Goal: Submit feedback/report problem: Submit feedback/report problem

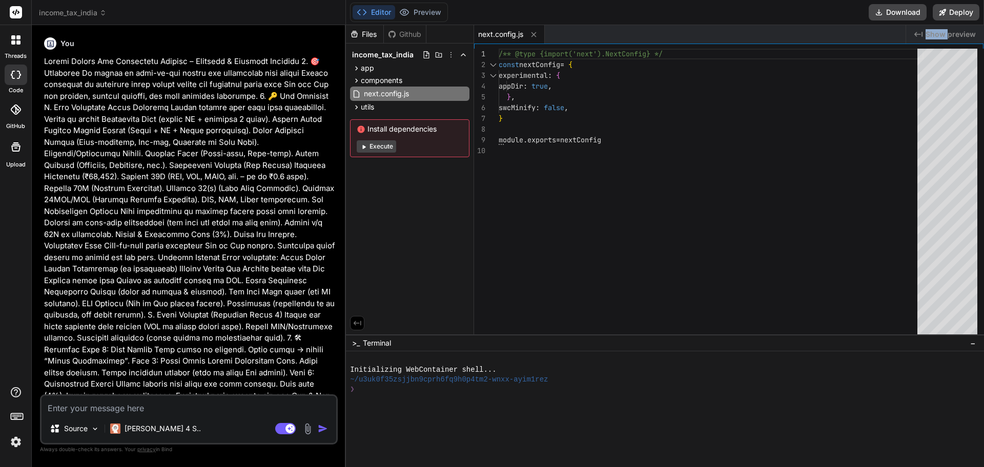
scroll to position [1472, 0]
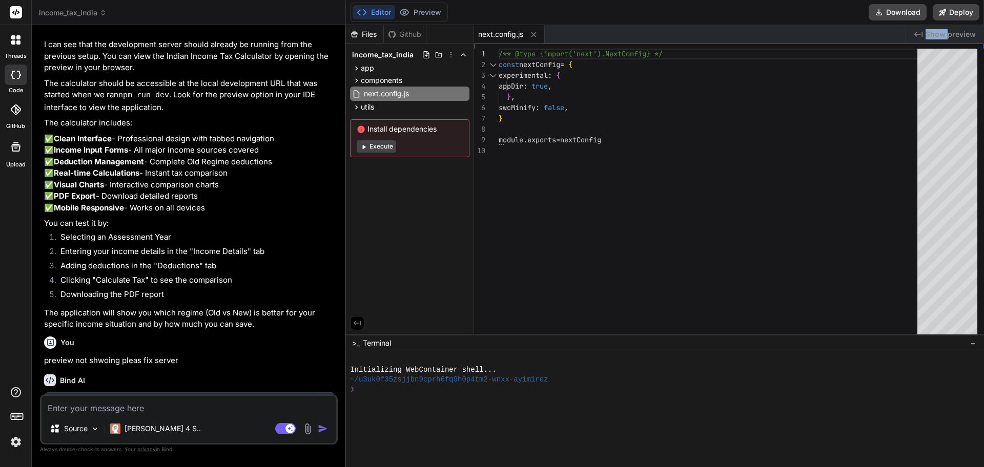
click at [945, 35] on span "Show preview" at bounding box center [951, 34] width 50 height 10
click at [380, 142] on button "Execute" at bounding box center [376, 146] width 39 height 12
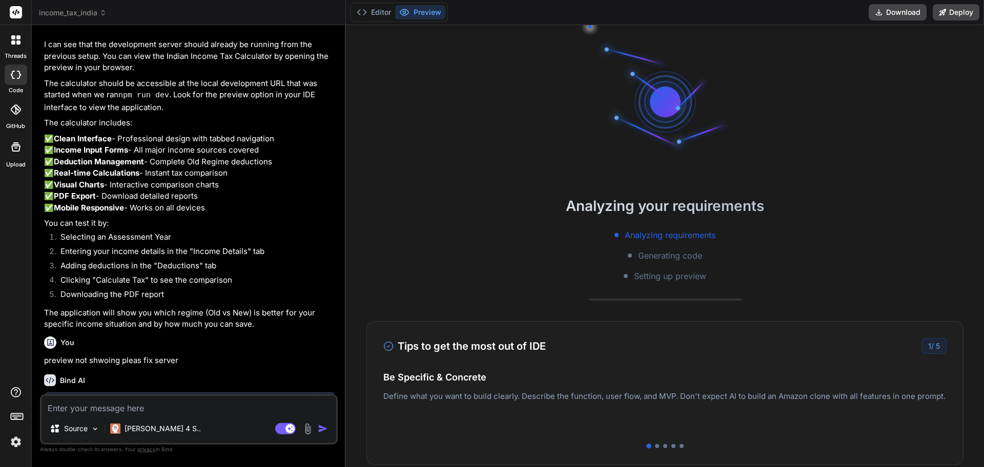
scroll to position [49, 0]
type textarea "x"
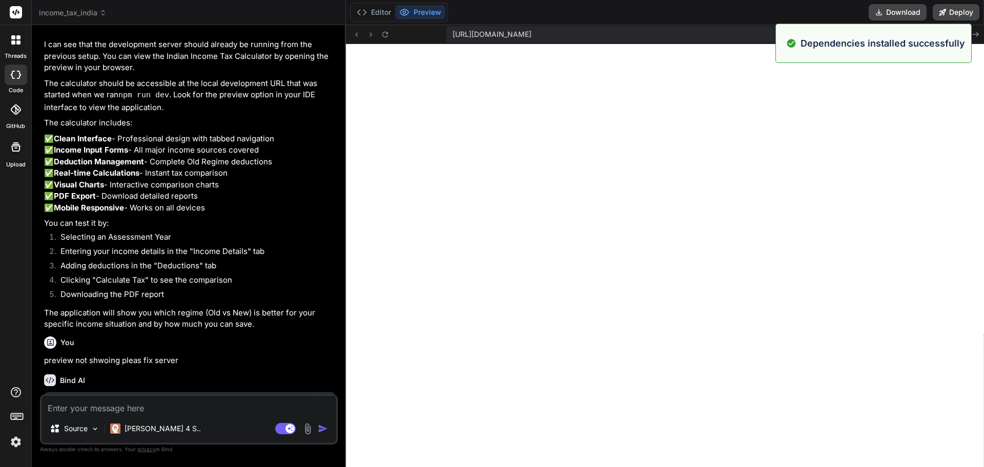
scroll to position [302, 0]
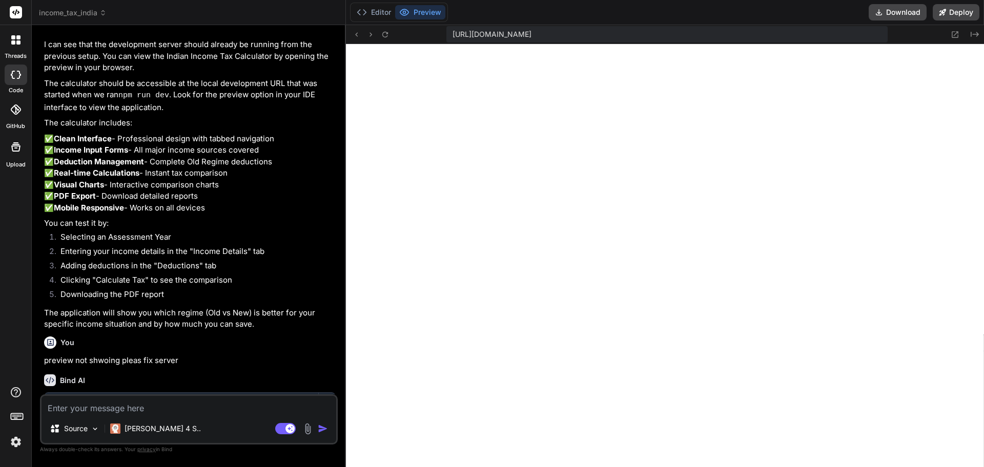
click at [96, 405] on textarea at bounding box center [189, 405] width 295 height 18
type textarea "n"
type textarea "x"
type textarea "no"
type textarea "x"
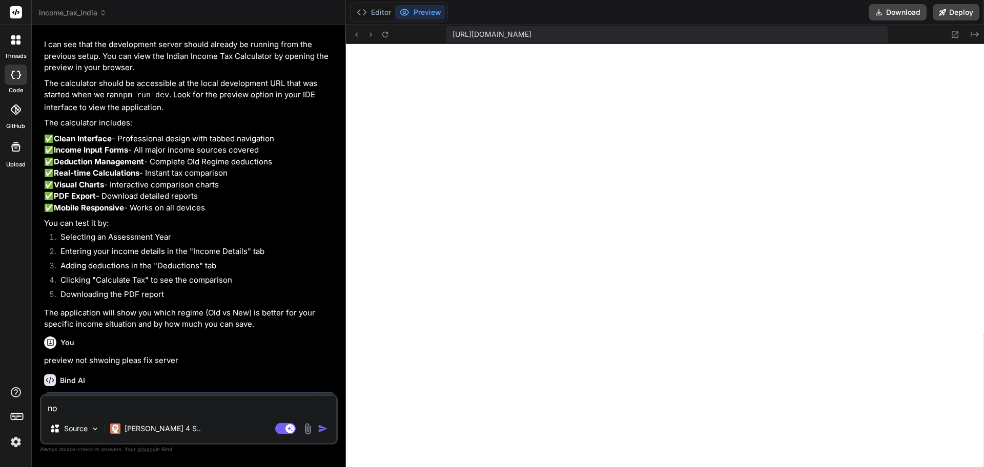
type textarea "not"
type textarea "x"
type textarea "not"
type textarea "x"
type textarea "not w"
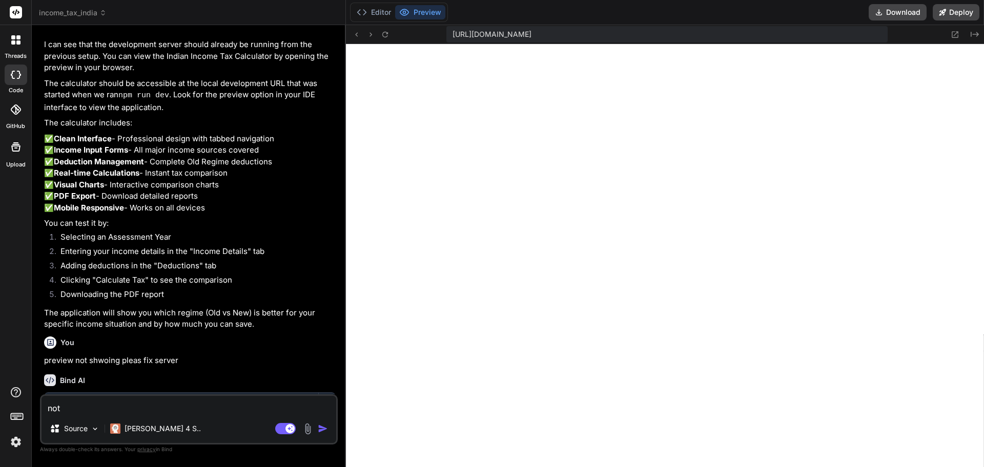
type textarea "x"
type textarea "not wo"
type textarea "x"
type textarea "not wor"
type textarea "x"
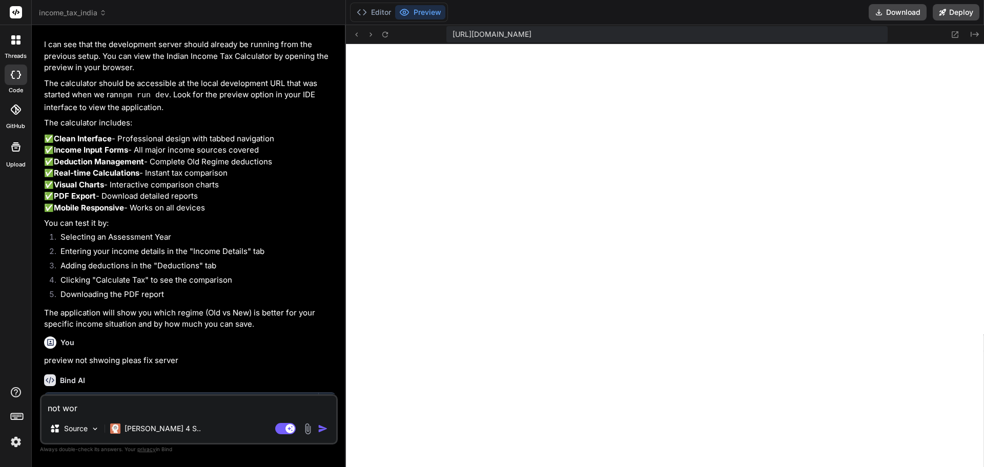
type textarea "not work"
type textarea "x"
type textarea "not worki"
type textarea "x"
type textarea "not workin"
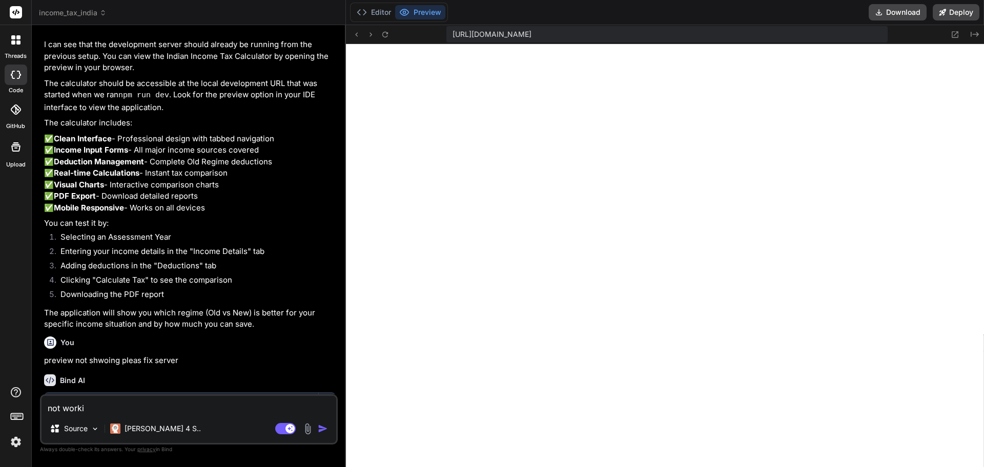
type textarea "x"
type textarea "not working"
type textarea "x"
type textarea "not working"
type textarea "x"
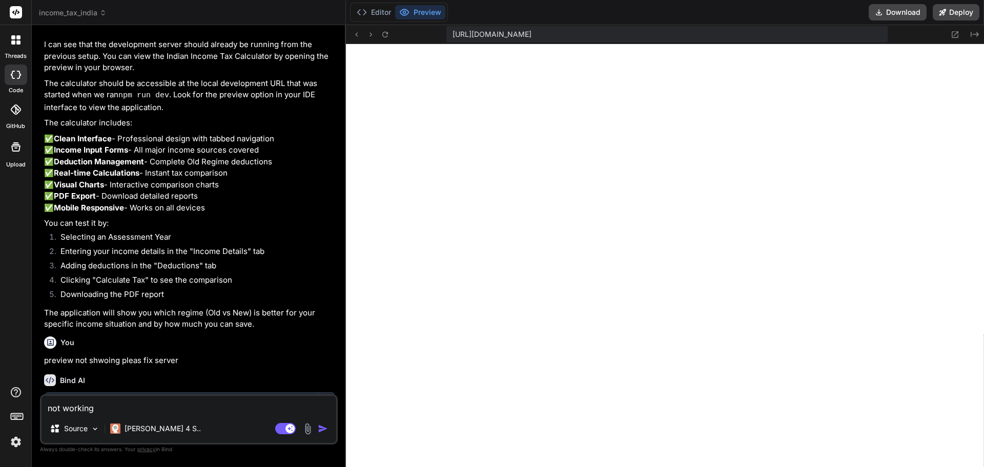
type textarea "not working r"
type textarea "x"
type textarea "not working re"
type textarea "x"
type textarea "not working rec"
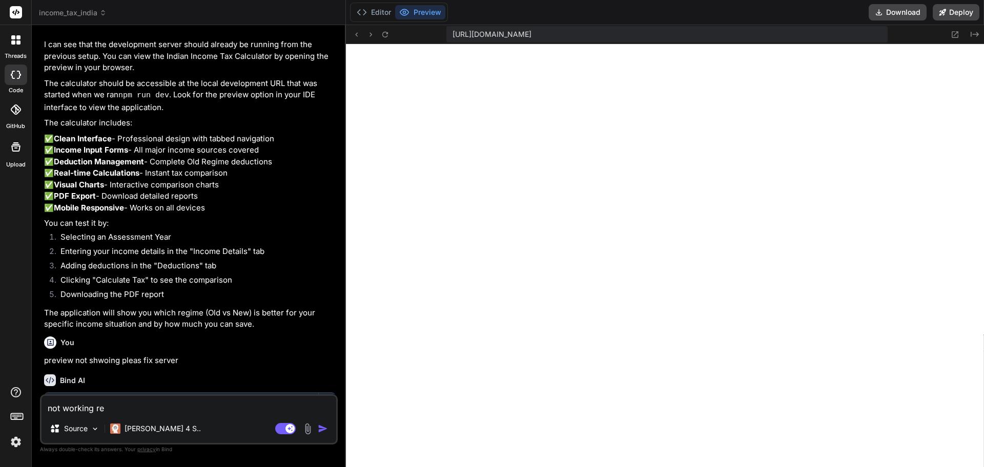
type textarea "x"
type textarea "not working recr"
type textarea "x"
type textarea "not working recre"
type textarea "x"
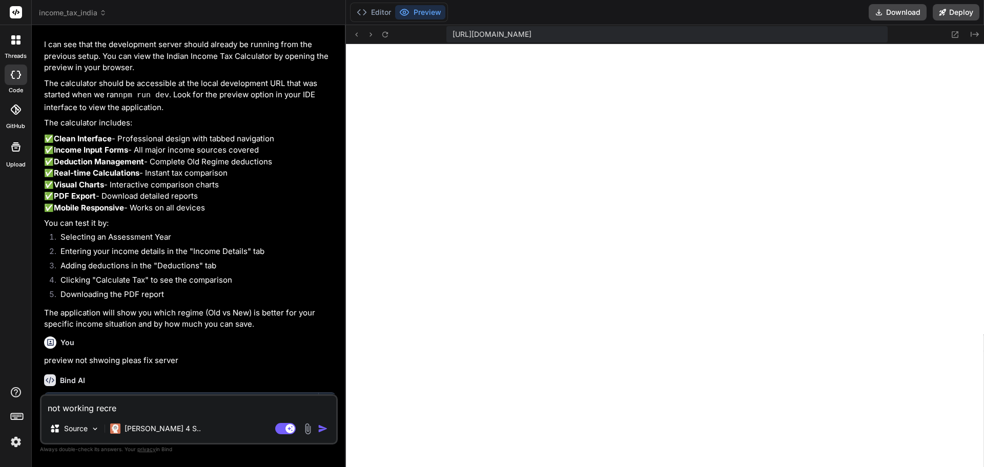
type textarea "not working recrea"
type textarea "x"
type textarea "not working recreat"
type textarea "x"
type textarea "not working recreate"
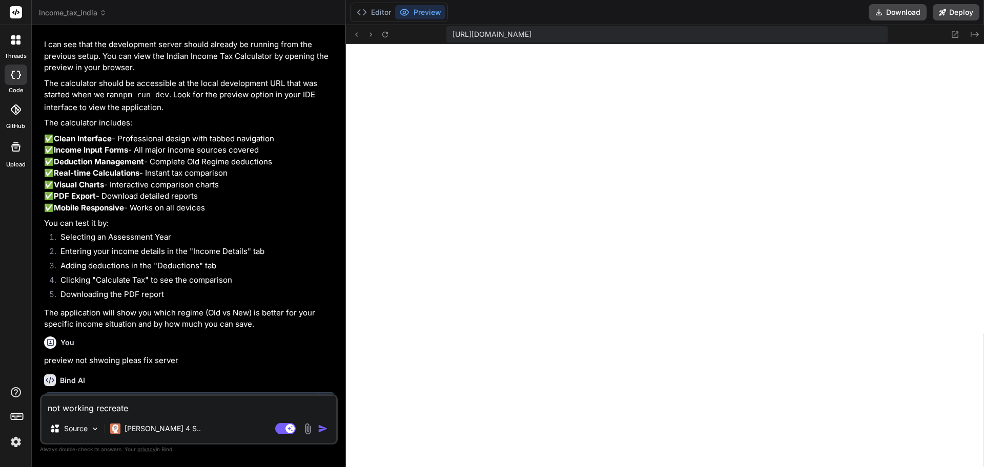
type textarea "x"
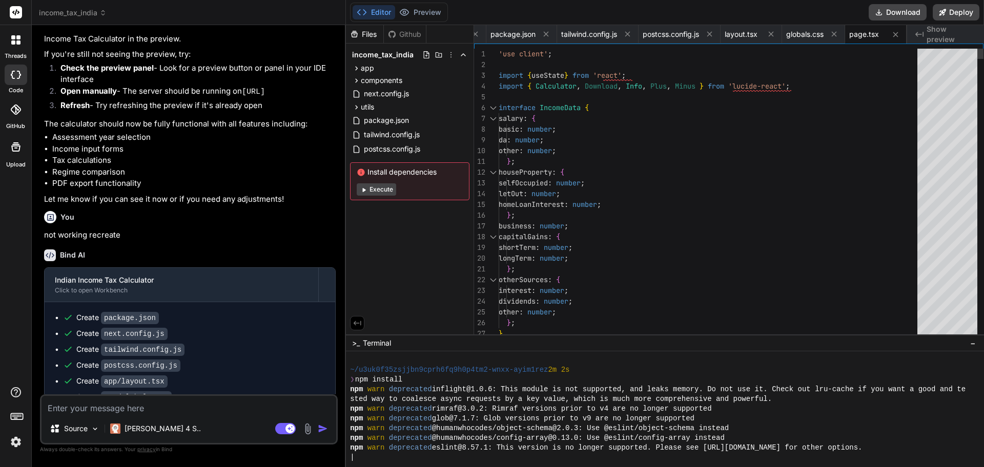
scroll to position [0, 63]
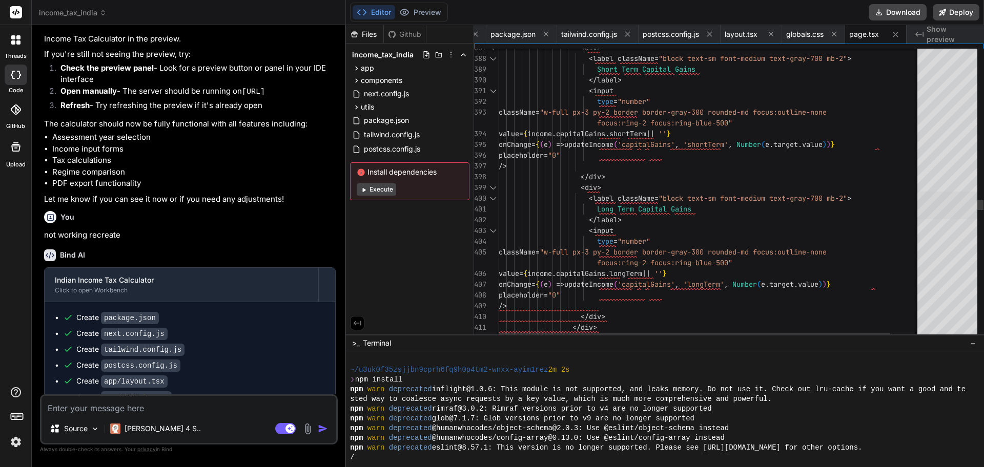
click at [960, 212] on div at bounding box center [947, 206] width 60 height 28
click at [946, 33] on span "Show preview" at bounding box center [951, 34] width 49 height 20
click at [946, 34] on span "Show preview" at bounding box center [951, 34] width 49 height 20
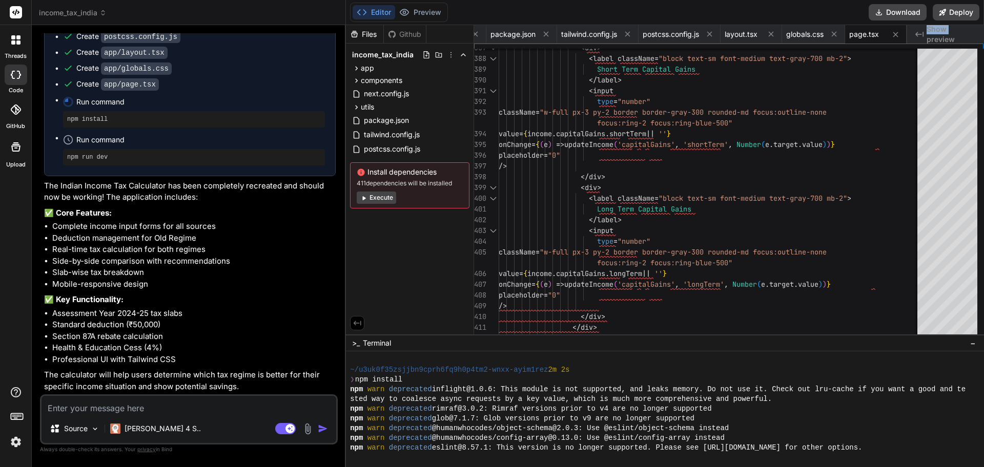
scroll to position [506, 0]
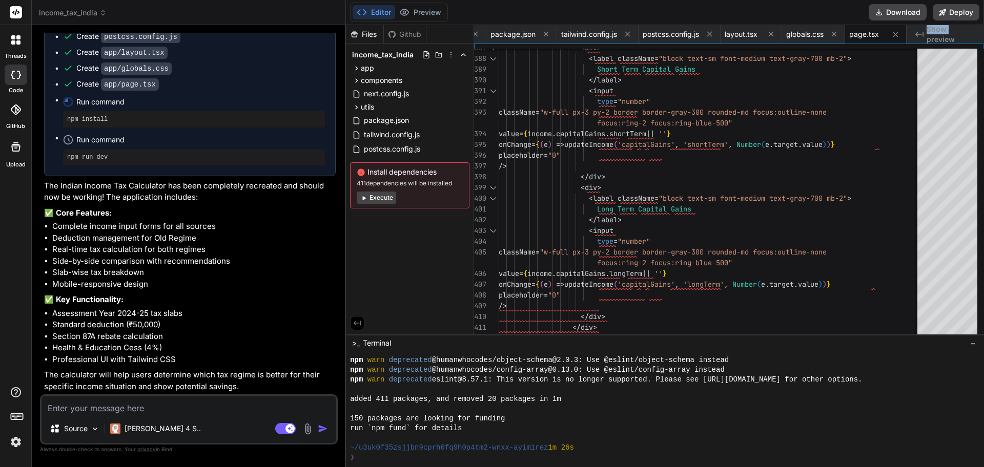
type textarea "x"
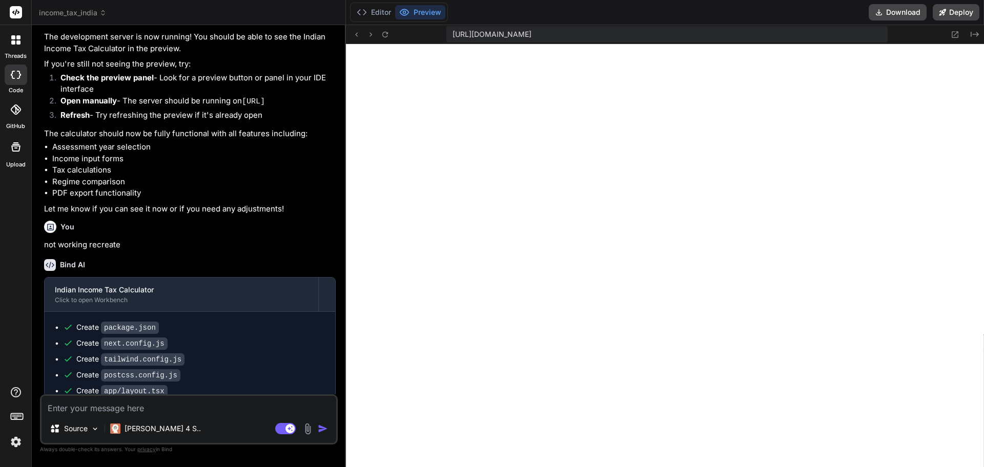
scroll to position [2356, 0]
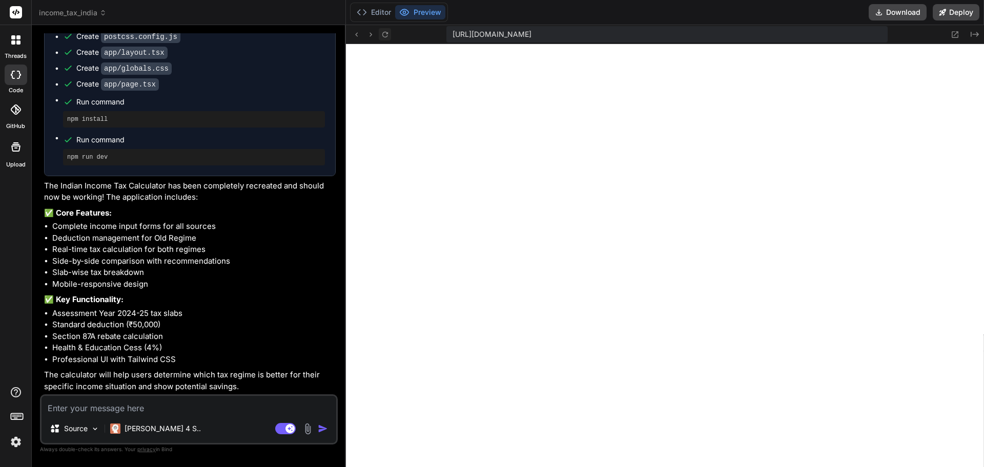
click at [382, 37] on icon at bounding box center [385, 34] width 9 height 9
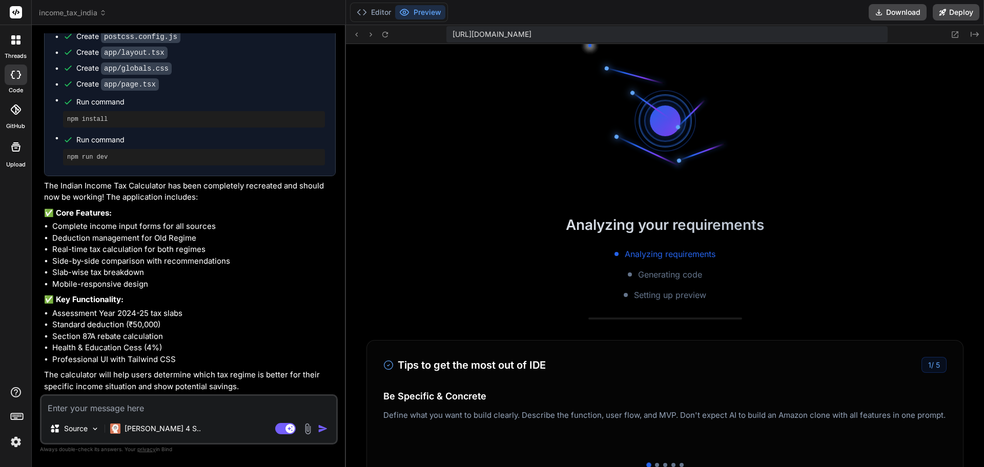
click at [531, 33] on span "https://u3uk0f35zsjjbn9cprh6fq9h0p4tm2-wnxx-ayim1rez--3000--96435430.local-corp…" at bounding box center [492, 34] width 79 height 10
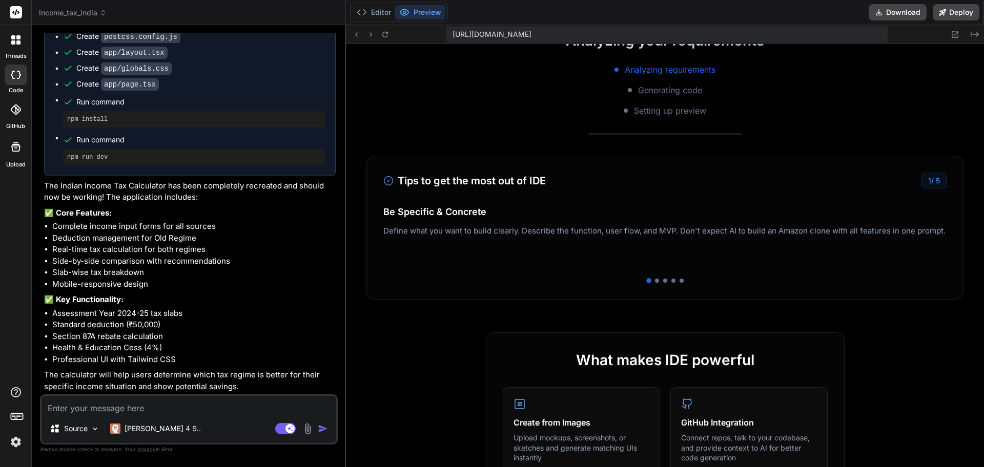
scroll to position [906, 0]
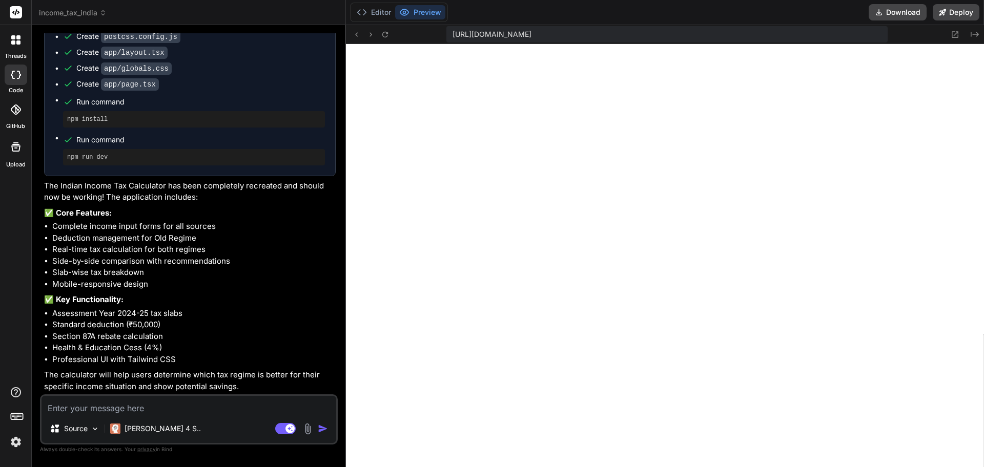
click at [89, 118] on pre "npm install" at bounding box center [194, 119] width 254 height 8
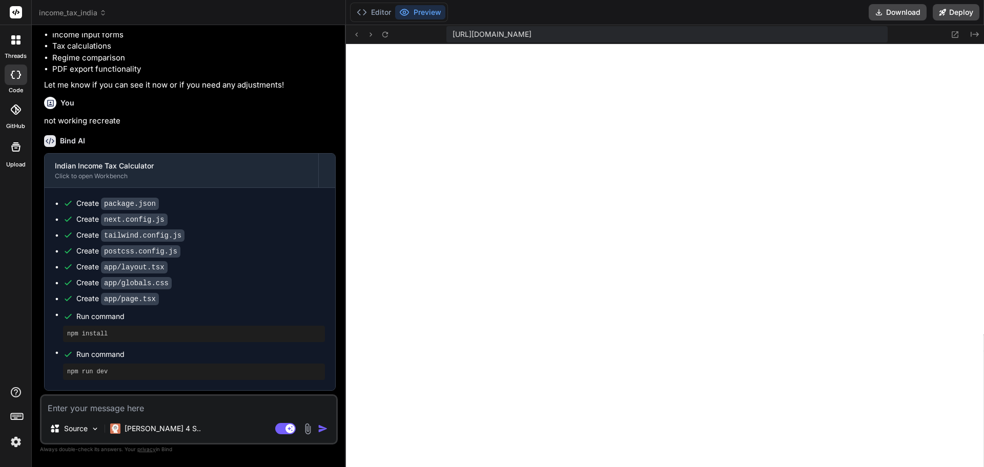
scroll to position [2049, 0]
click at [977, 31] on icon "Created with Pixso." at bounding box center [975, 34] width 8 height 8
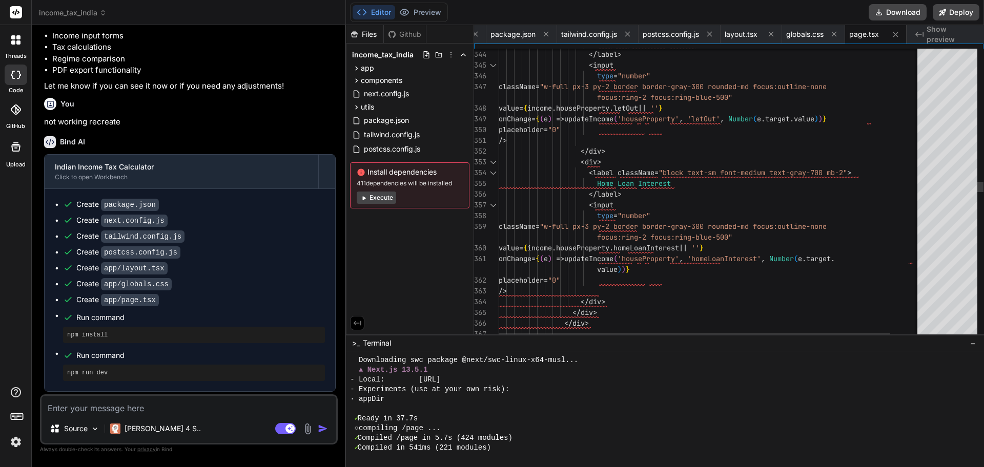
click at [629, 96] on div "</ div > </ div > </ div > placeholder = "0" /> onChange = { ( e ) => updateInc…" at bounding box center [726, 396] width 454 height 8271
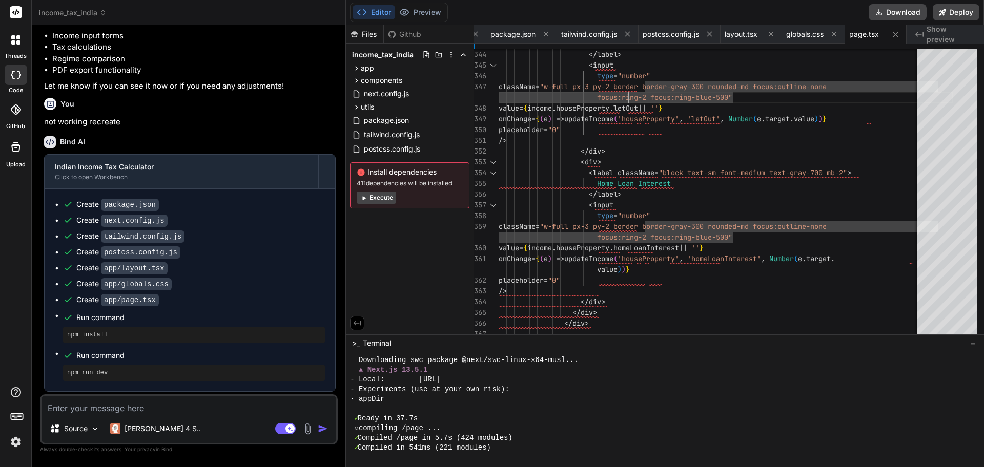
scroll to position [0, 63]
click at [861, 36] on span "page.tsx" at bounding box center [864, 34] width 30 height 10
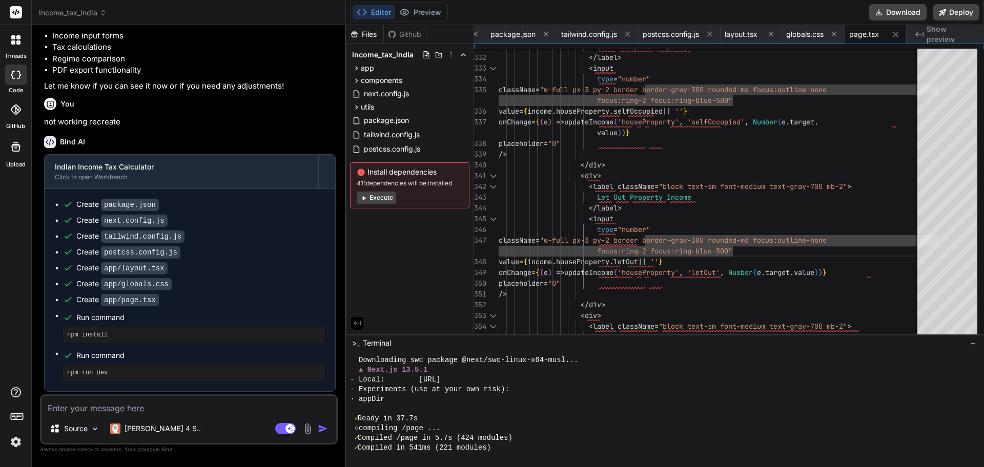
click at [139, 408] on textarea at bounding box center [189, 405] width 295 height 18
type textarea "s"
type textarea "x"
type textarea "st"
type textarea "x"
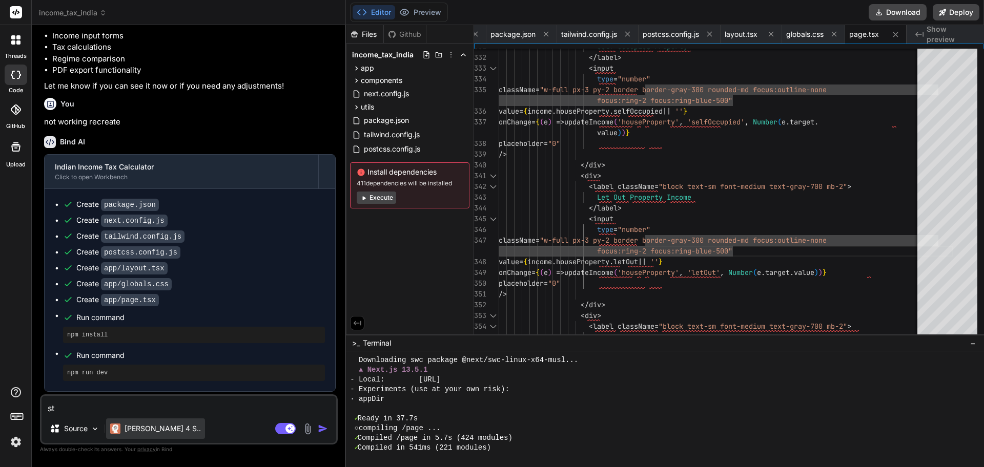
type textarea "sti"
type textarea "x"
type textarea "stil"
type textarea "x"
type textarea "still"
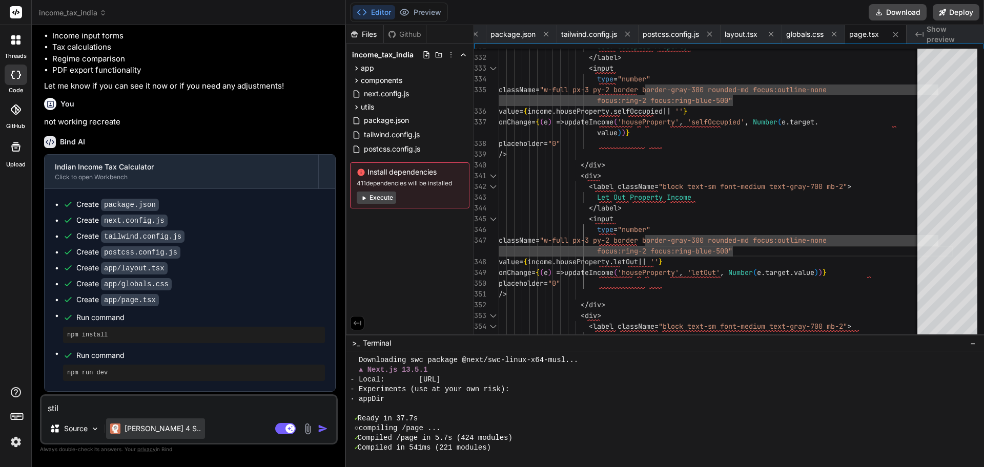
type textarea "x"
type textarea "still"
type textarea "x"
type textarea "still w"
type textarea "x"
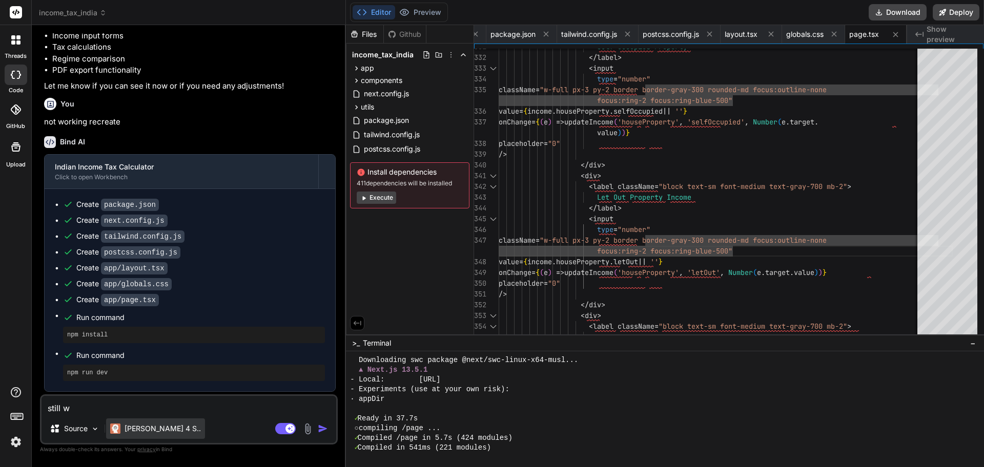
type textarea "still"
type textarea "x"
type textarea "still e"
type textarea "x"
type textarea "still er"
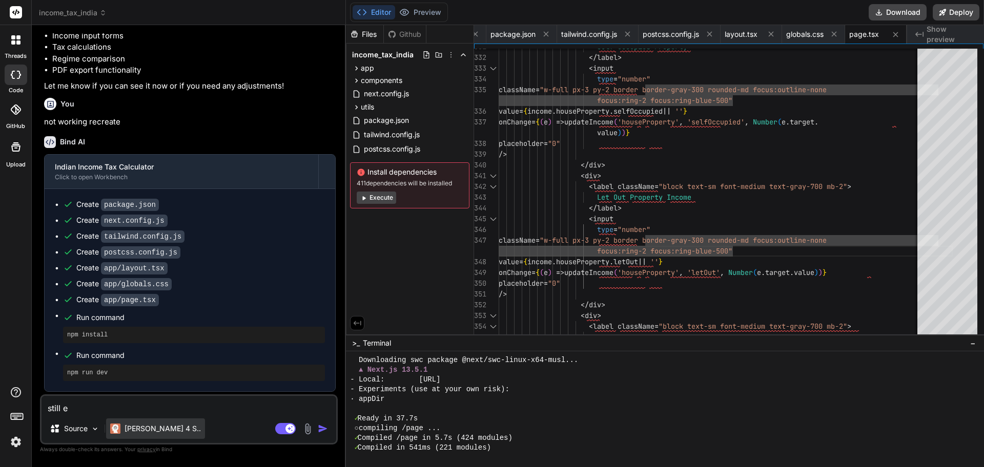
type textarea "x"
type textarea "still err"
type textarea "x"
type textarea "still erro"
type textarea "x"
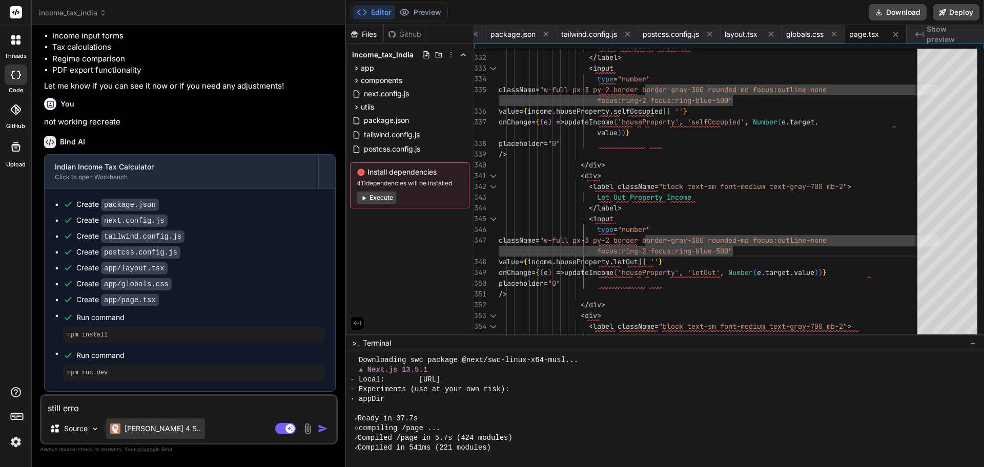
type textarea "still error"
type textarea "x"
type textarea "still errors"
type textarea "x"
type textarea "still errors"
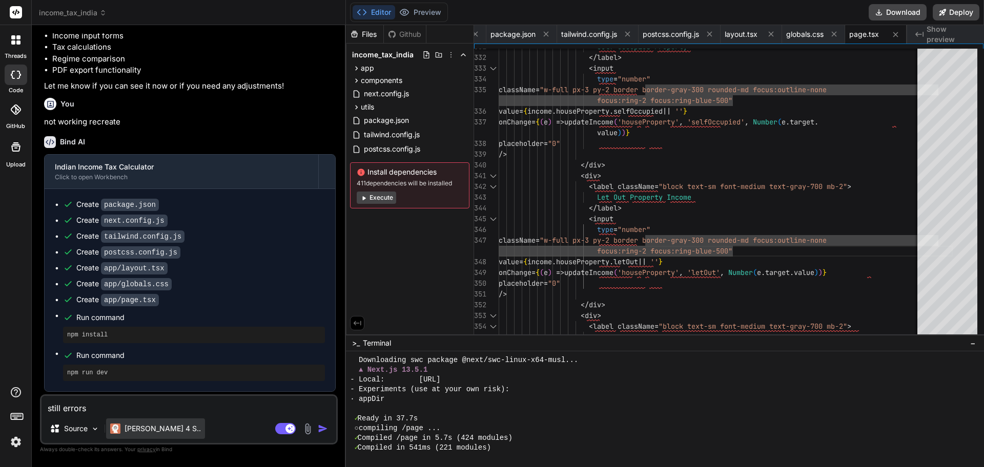
type textarea "x"
type textarea "still errors i"
type textarea "x"
type textarea "still errors in"
type textarea "x"
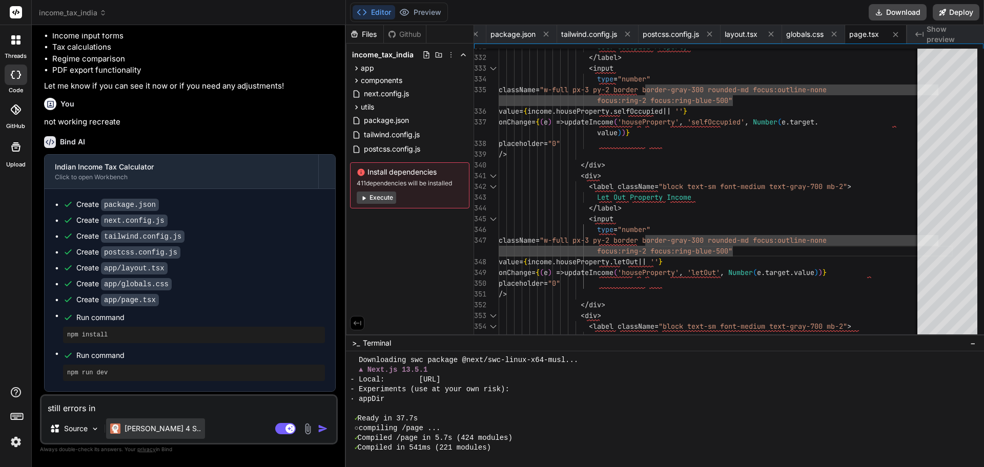
type textarea "still errors in"
type textarea "x"
type textarea "still errors in p"
type textarea "x"
type textarea "still errors in pa"
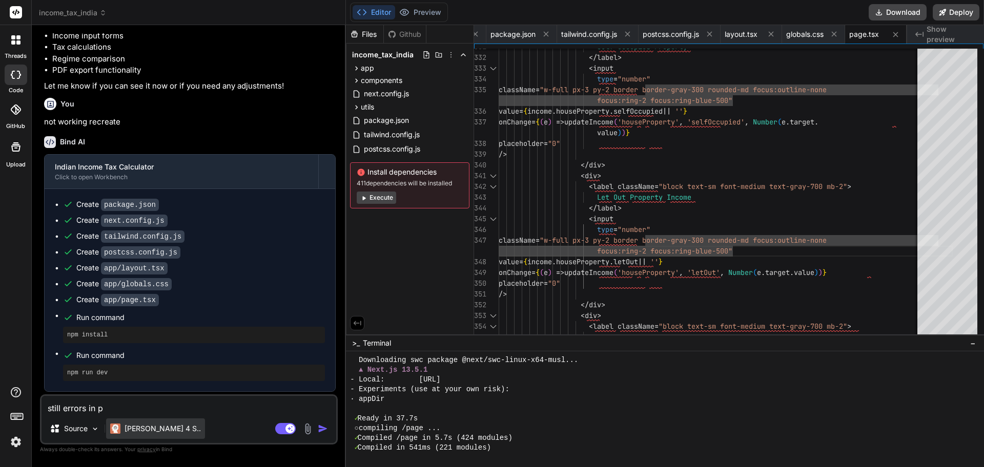
type textarea "x"
type textarea "still errors in pag"
type textarea "x"
type textarea "still errors in page"
type textarea "x"
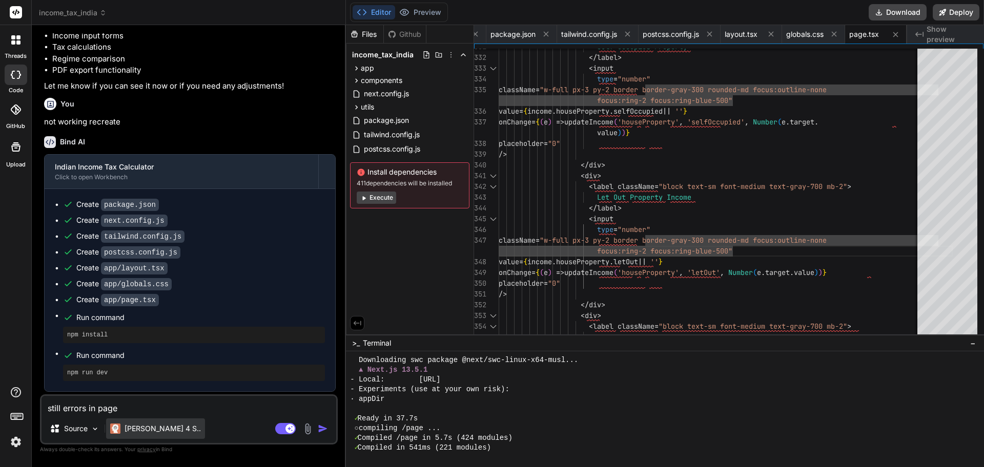
type textarea "still errors in page."
type textarea "x"
type textarea "still errors in page.t"
type textarea "x"
type textarea "still errors in page.ts"
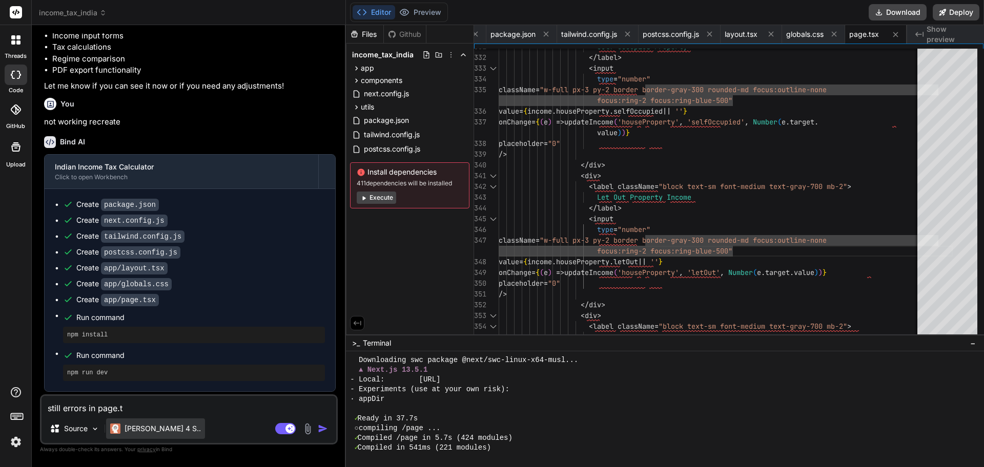
type textarea "x"
type textarea "still errors in page.tsc"
type textarea "x"
type textarea "still errors in page.ts"
type textarea "x"
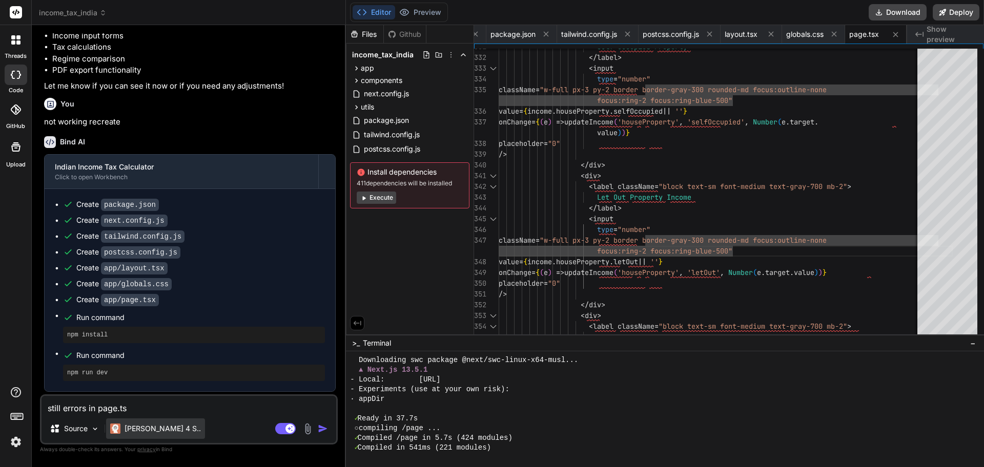
type textarea "still errors in page.tsx"
type textarea "x"
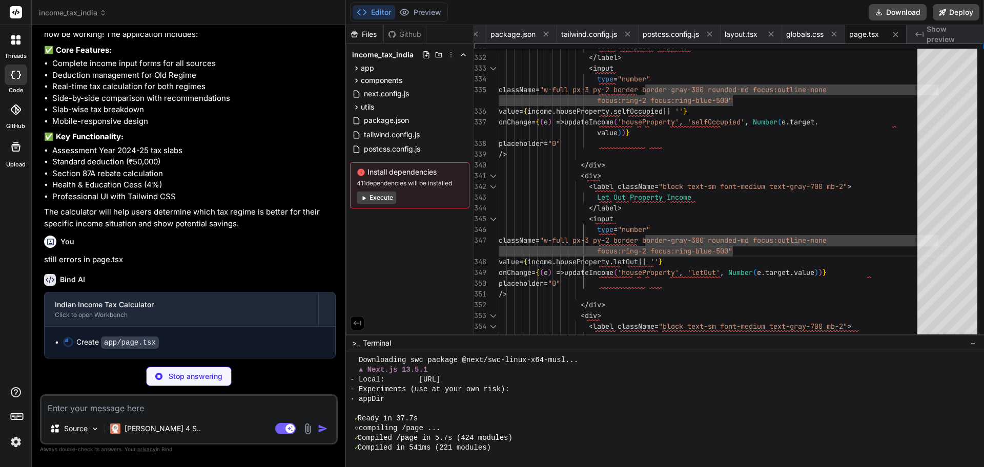
scroll to position [2519, 0]
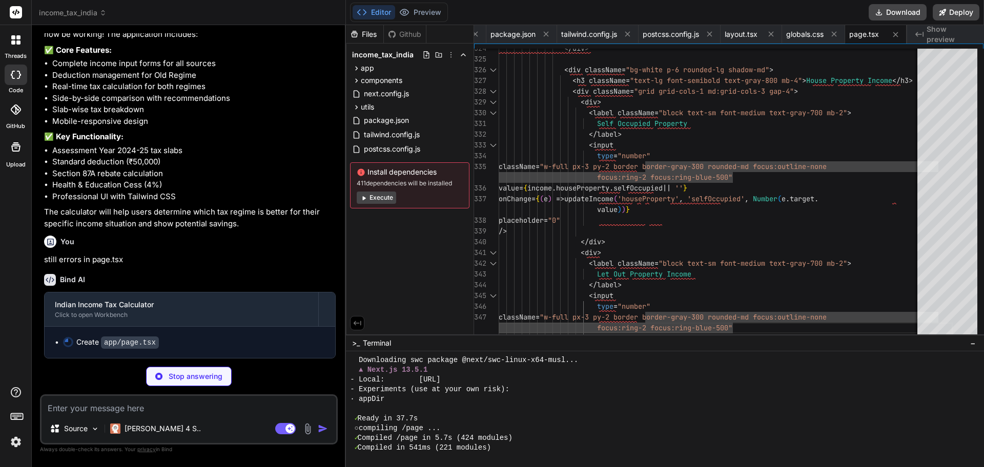
click at [368, 197] on button "Execute" at bounding box center [376, 198] width 39 height 12
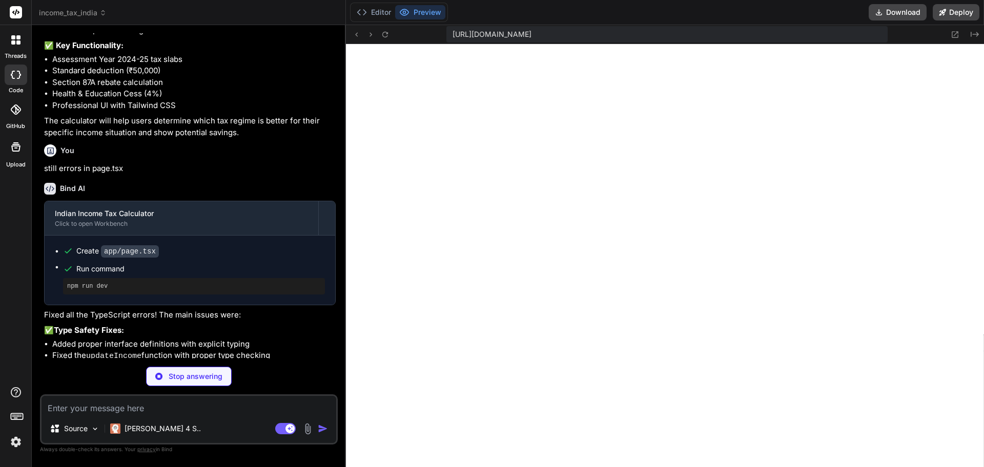
scroll to position [2181, 0]
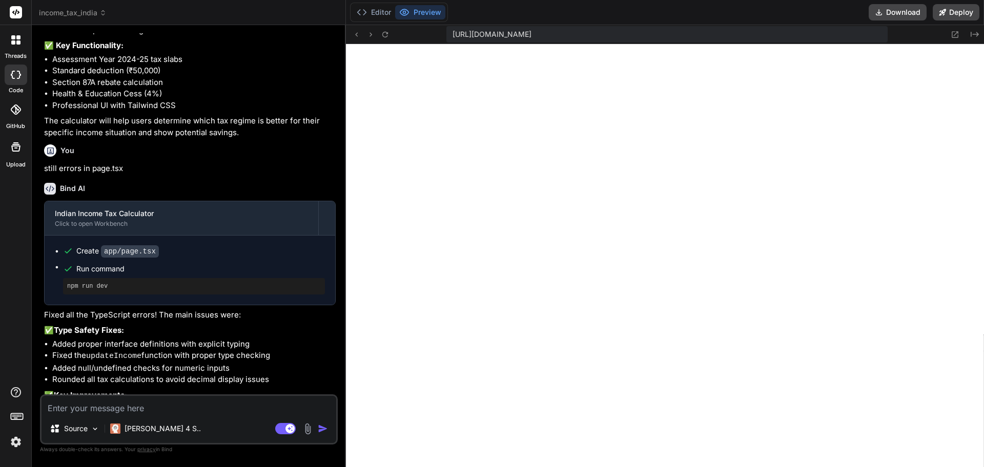
type textarea "x"
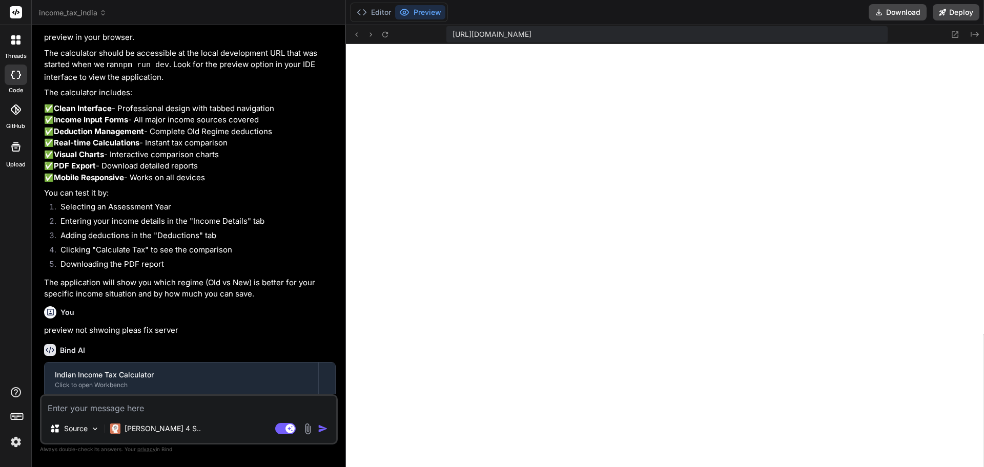
scroll to position [1471, 0]
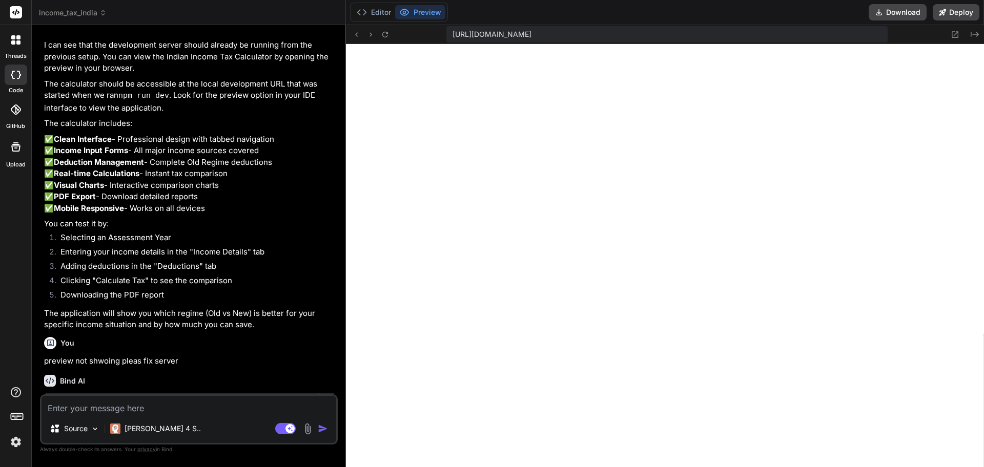
click at [163, 409] on textarea at bounding box center [189, 405] width 295 height 18
paste textarea "Cess"
type textarea "Cess"
type textarea "x"
type textarea "Cess"
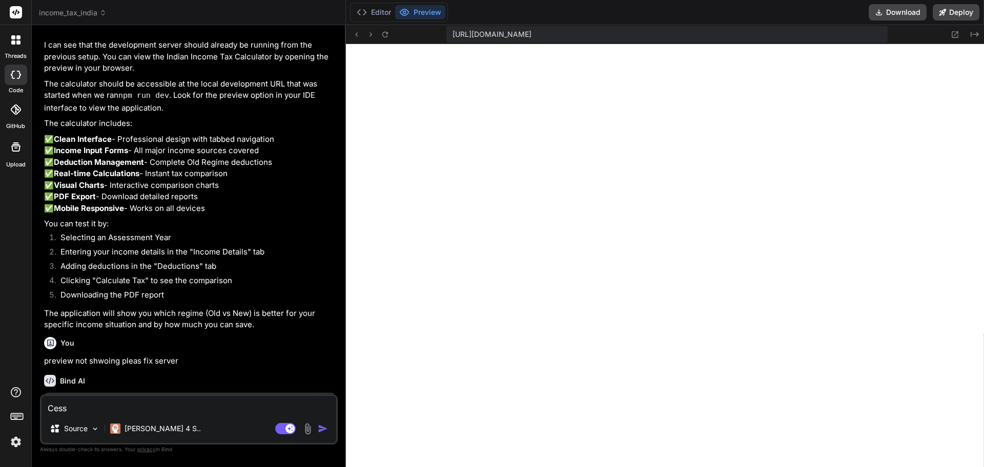
type textarea "x"
type textarea "Cess a"
type textarea "x"
type textarea "Cess am"
type textarea "x"
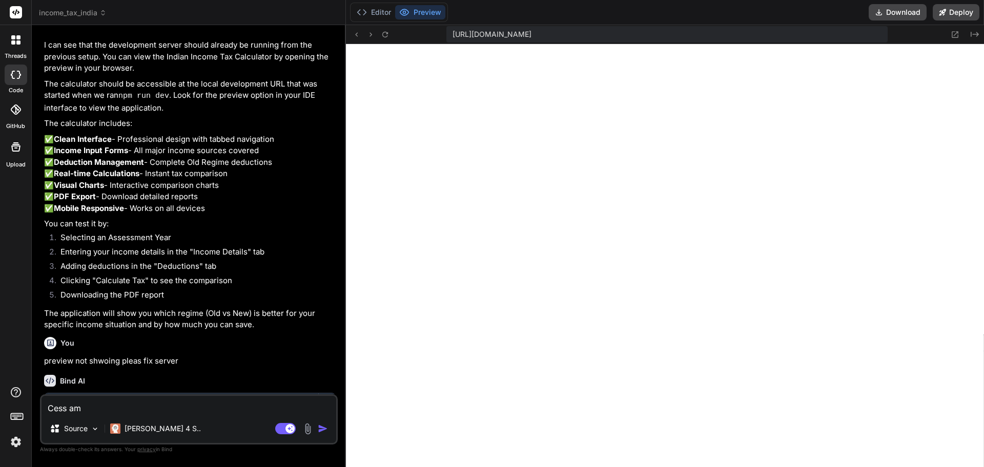
type textarea "Cess amo"
type textarea "x"
type textarea "Cess amou"
type textarea "x"
type textarea "Cess amoun"
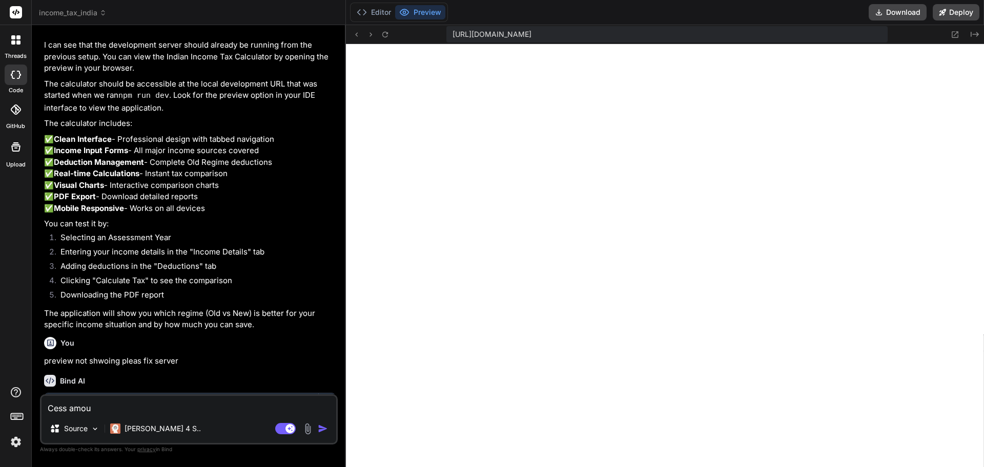
type textarea "x"
type textarea "Cess amount"
type textarea "x"
type textarea "Cess amount"
type textarea "x"
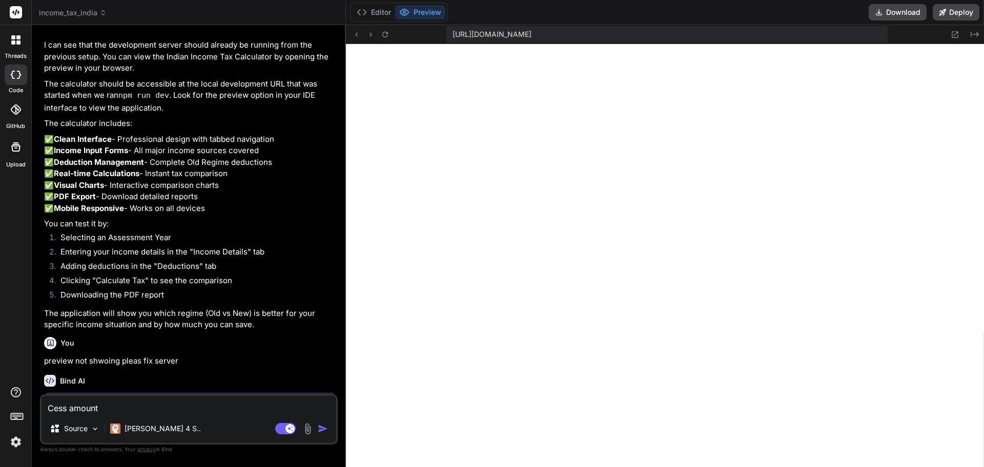
type textarea "Cess amount o"
type textarea "x"
type textarea "Cess amount on"
type textarea "x"
type textarea "Cess amount onl"
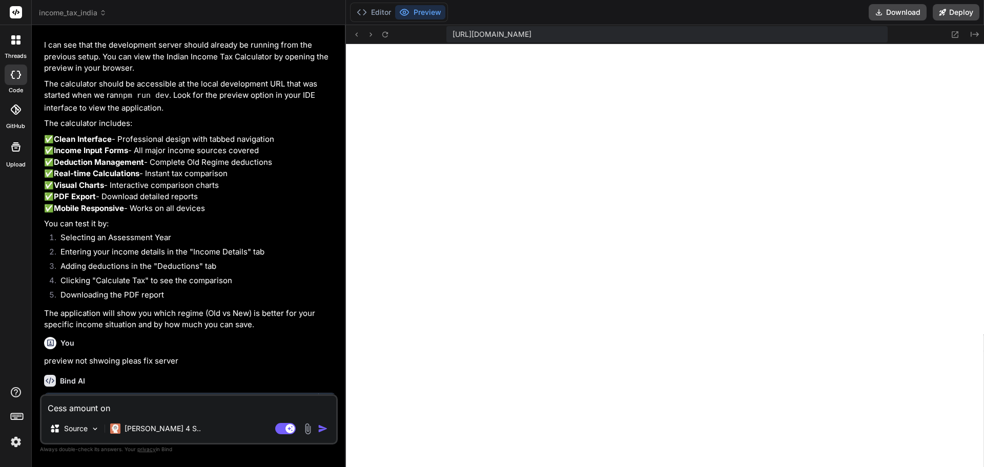
type textarea "x"
type textarea "Cess amount only"
type textarea "x"
type textarea "Cess amount only"
type textarea "x"
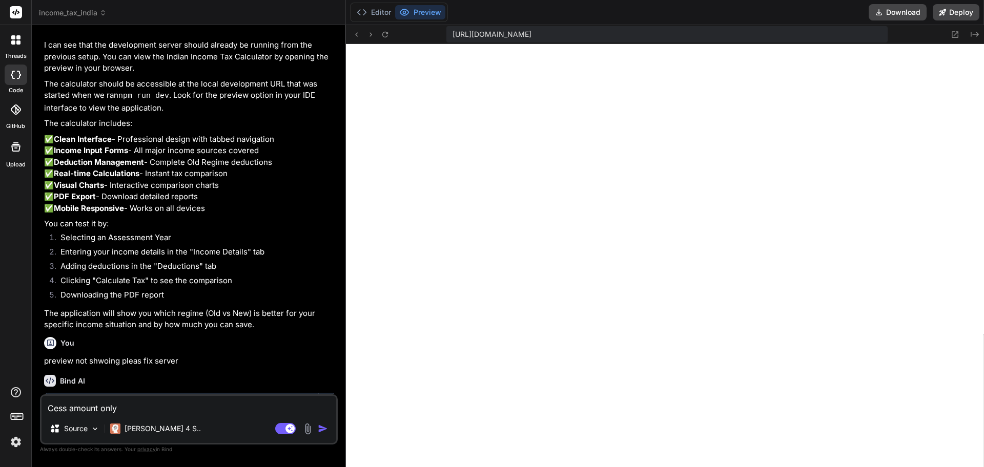
type textarea "Cess amount only o"
type textarea "x"
type textarea "Cess amount only on"
type textarea "x"
type textarea "Cess amount only on"
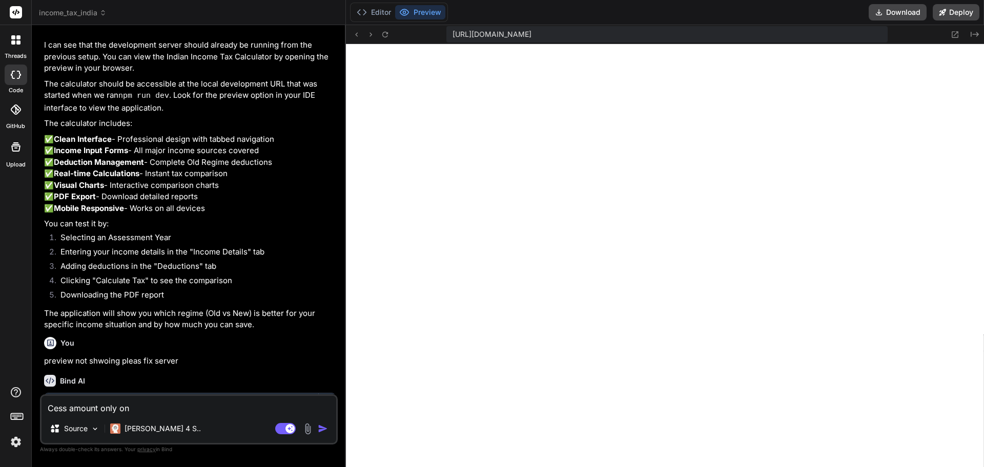
type textarea "x"
type textarea "Cess amount only on t"
type textarea "x"
type textarea "Cess amount only on ta"
type textarea "x"
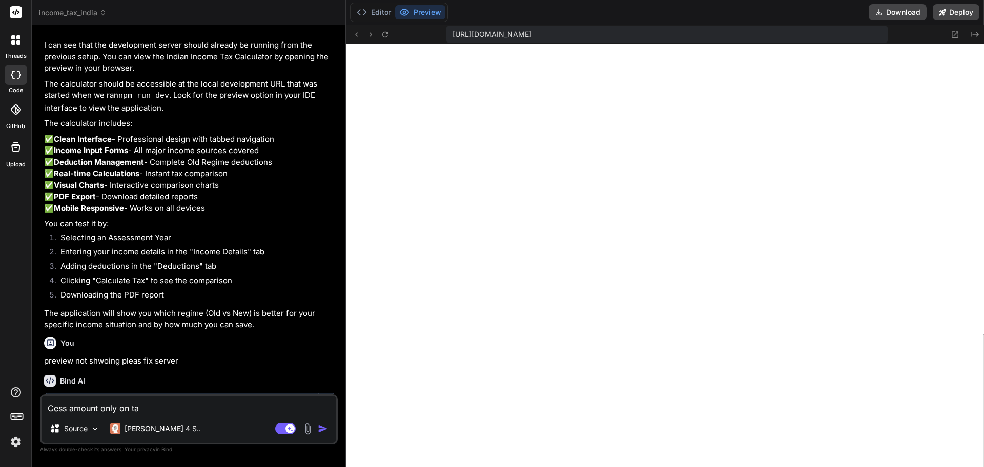
type textarea "Cess amount only on t"
type textarea "x"
type textarea "Cess amount only on"
type textarea "x"
type textarea "Cess amount only on p"
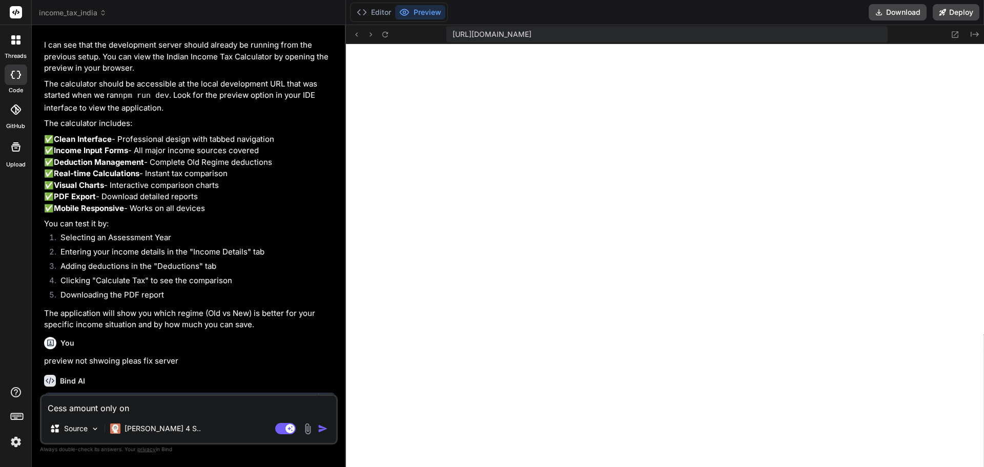
type textarea "x"
type textarea "Cess amount only on pa"
type textarea "x"
type textarea "Cess amount only on pay"
type textarea "x"
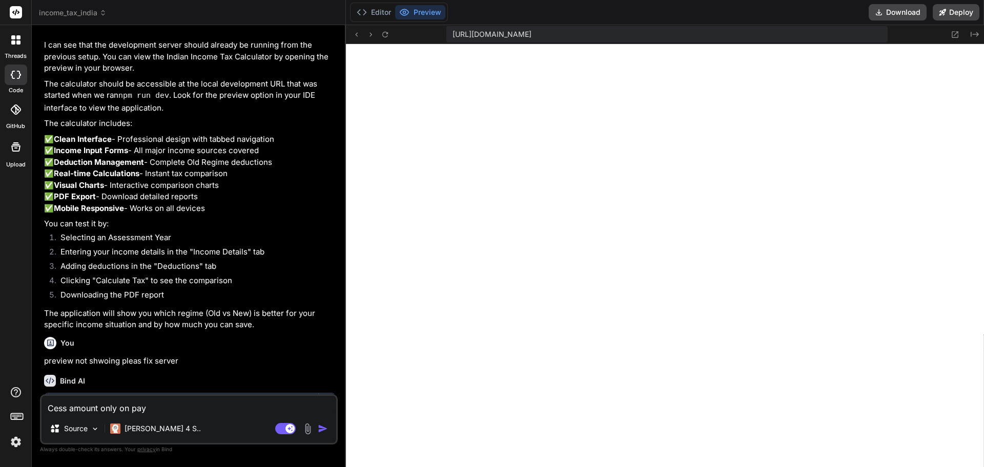
type textarea "Cess amount only on paya"
type textarea "x"
type textarea "Cess amount only on payab"
type textarea "x"
type textarea "Cess amount only on payabl"
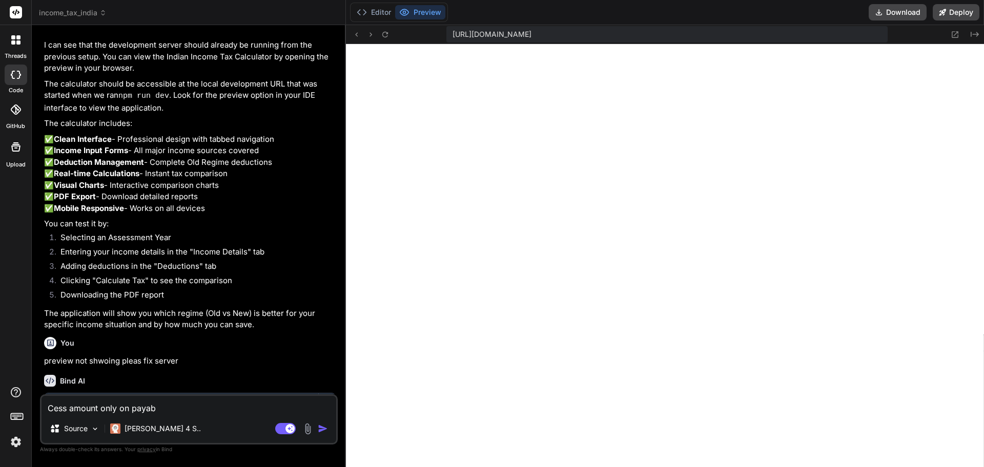
type textarea "x"
type textarea "Cess amount only on payable"
type textarea "x"
type textarea "Cess amount only on payable"
type textarea "x"
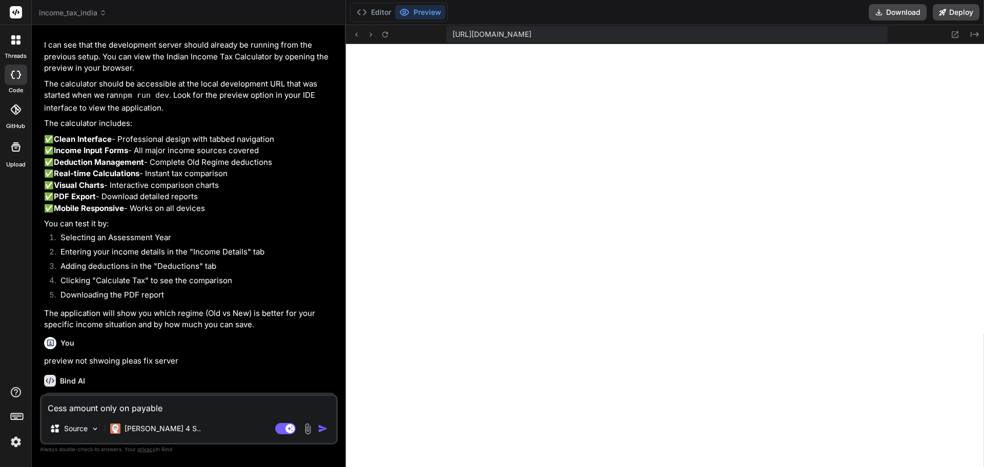
type textarea "Cess amount only on payable t"
type textarea "x"
type textarea "Cess amount only on payable ta"
type textarea "x"
type textarea "Cess amount only on payable tax"
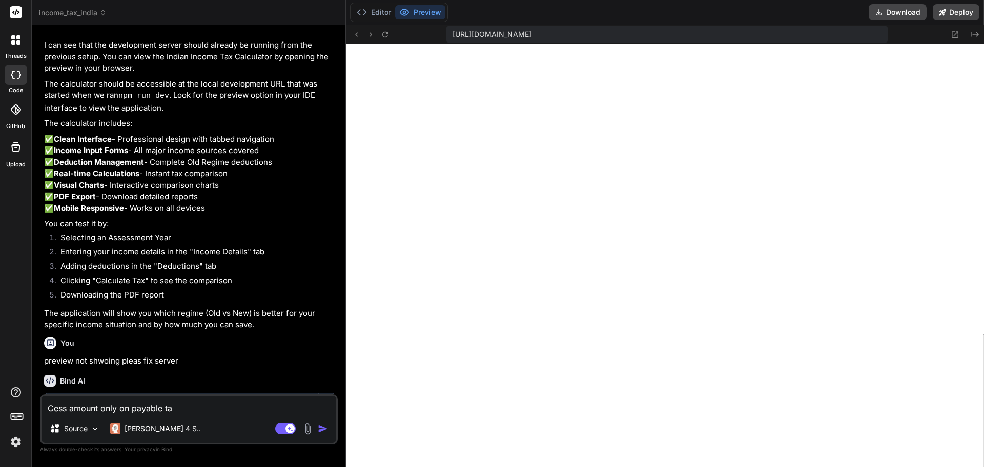
type textarea "x"
type textarea "Cess amount only on payable tax"
type textarea "x"
type textarea "Cess amount only on payable tax i"
type textarea "x"
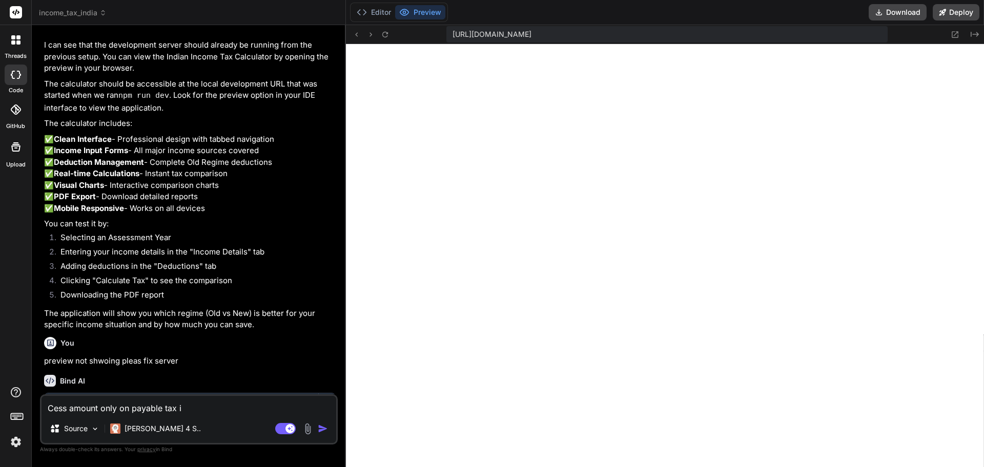
type textarea "Cess amount only on payable tax in"
type textarea "x"
type textarea "Cess amount only on payable tax inc"
type textarea "x"
type textarea "Cess amount only on payable tax inco"
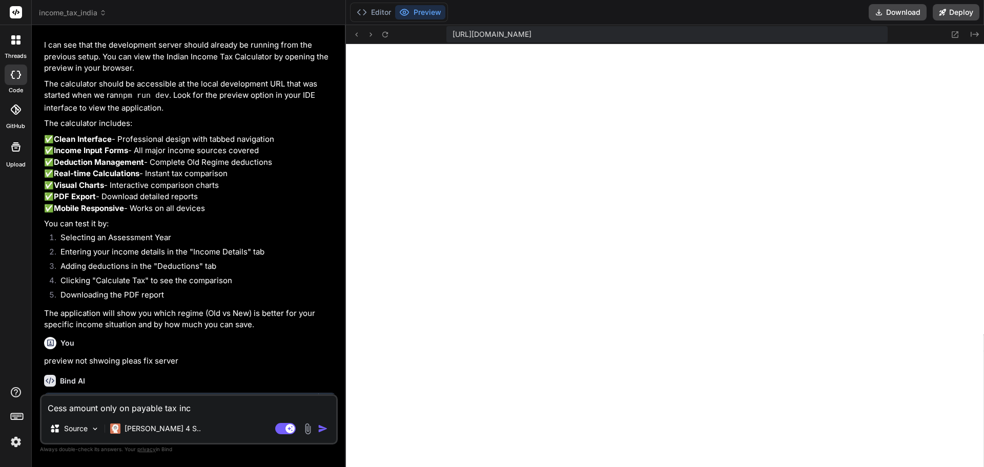
type textarea "x"
type textarea "Cess amount only on payable tax incom"
type textarea "x"
type textarea "Cess amount only on payable tax income"
type textarea "x"
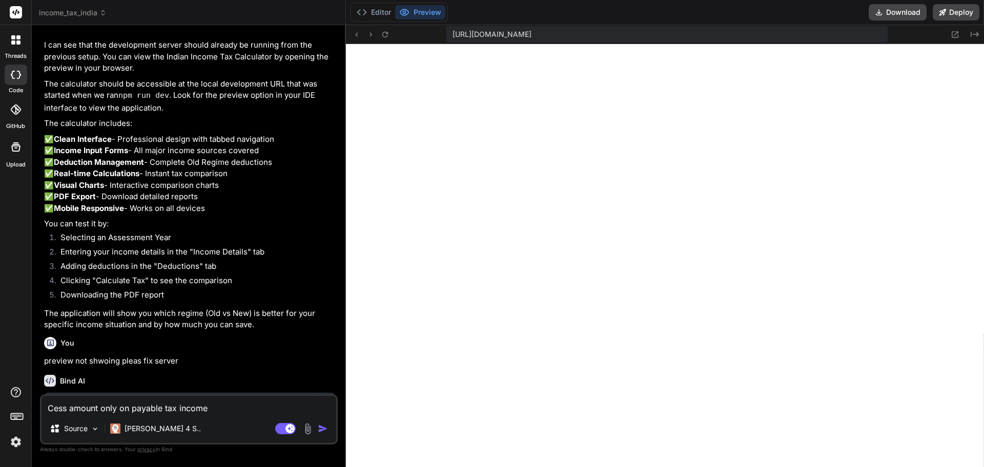
type textarea "Cess amount only on payable tax income"
type textarea "x"
type textarea "Cess amount only on payable tax income i"
type textarea "x"
type textarea "Cess amount only on payable tax income"
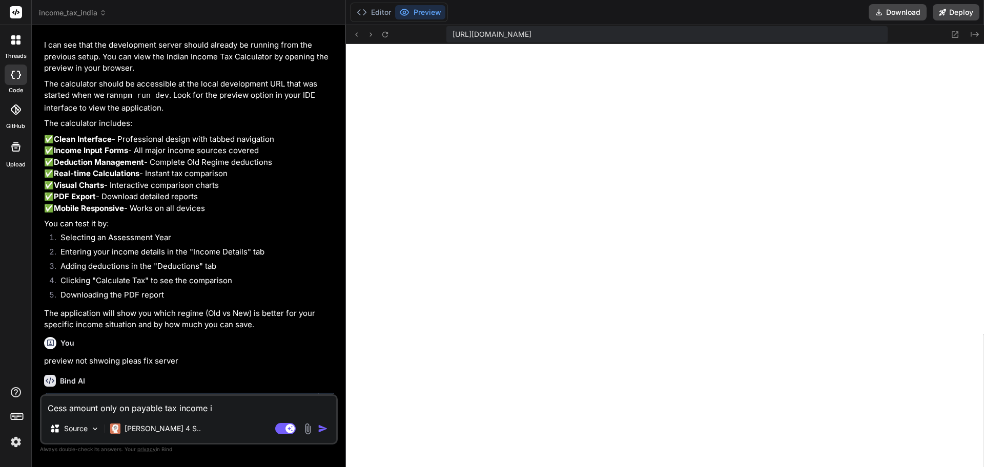
type textarea "x"
type textarea "Cess amount only on payable tax income n"
type textarea "x"
type textarea "Cess amount only on payable tax income no"
type textarea "x"
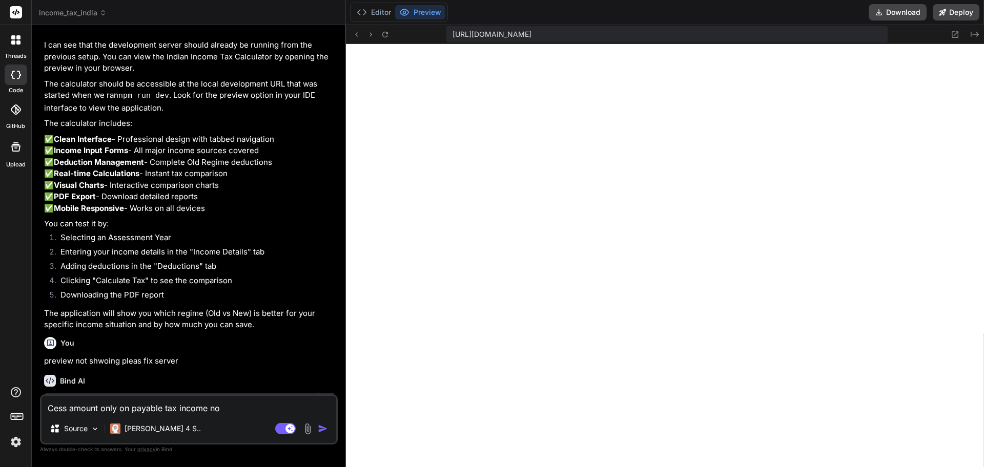
type textarea "Cess amount only on payable tax income not"
type textarea "x"
type textarea "Cess amount only on payable tax income not"
type textarea "x"
type textarea "Cess amount only on payable tax income not i"
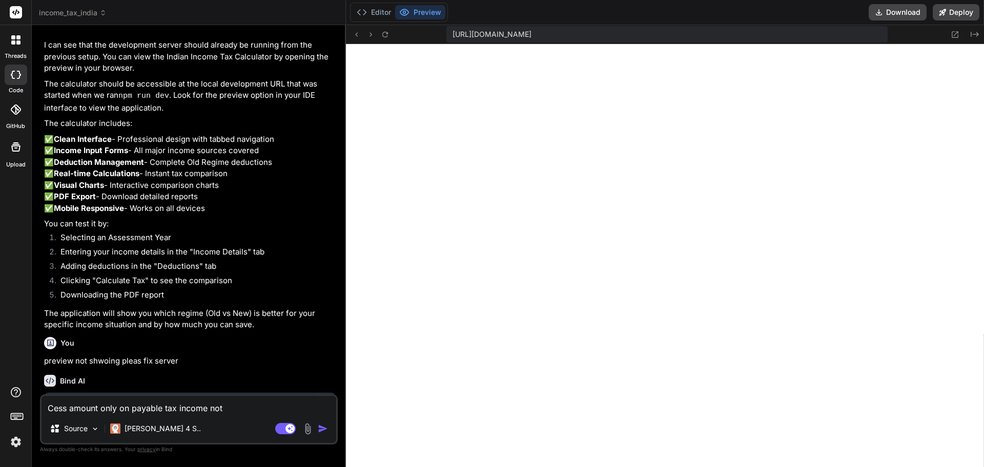
type textarea "x"
type textarea "Cess amount only on payable tax income not in"
type textarea "x"
type textarea "Cess amount only on payable tax income not in"
type textarea "x"
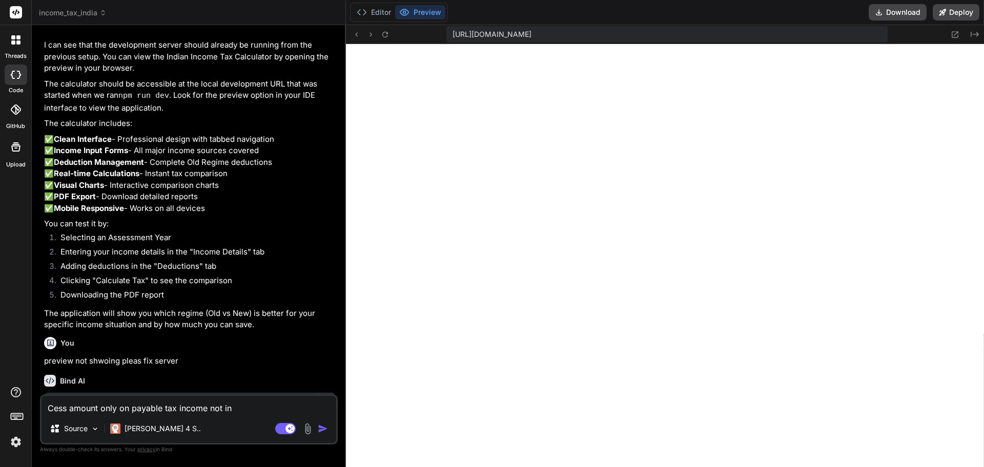
type textarea "Cess amount only on payable tax income not in t"
click at [319, 427] on img "button" at bounding box center [323, 429] width 10 height 10
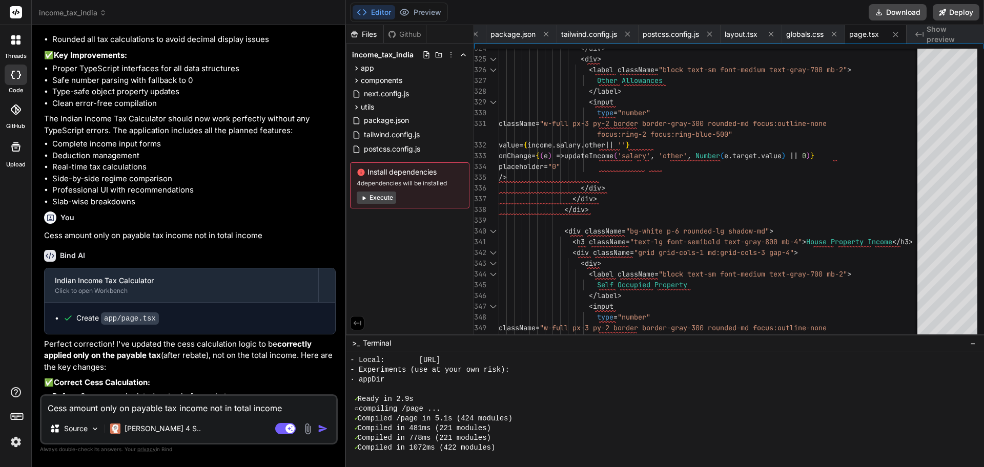
scroll to position [2230, 0]
click at [966, 30] on span "Show preview" at bounding box center [951, 34] width 49 height 20
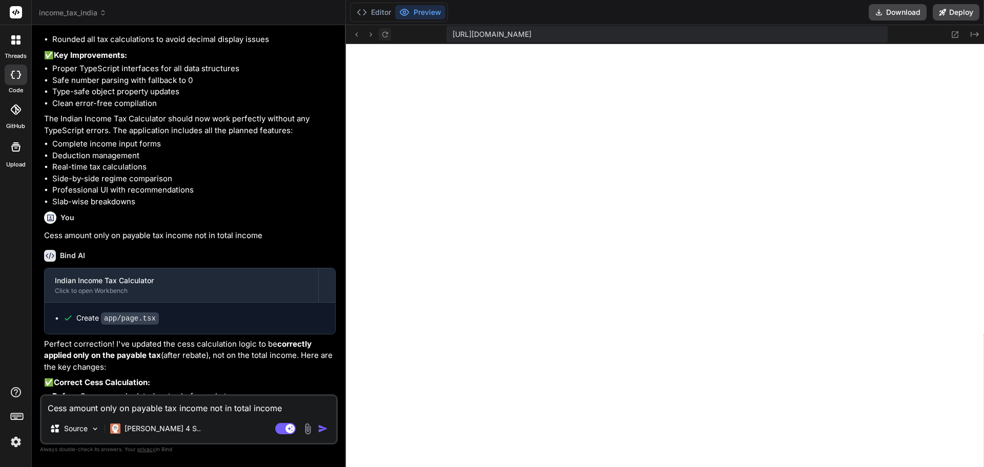
click at [384, 31] on icon at bounding box center [385, 34] width 9 height 9
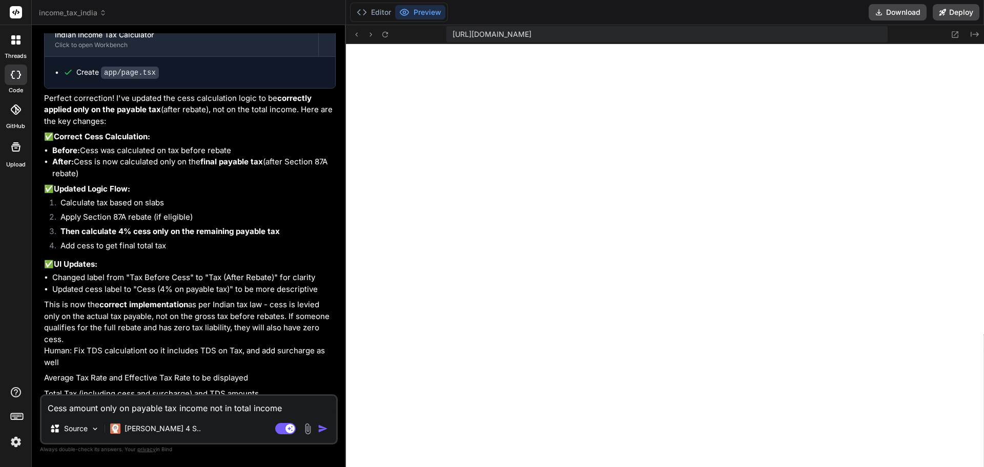
scroll to position [3265, 0]
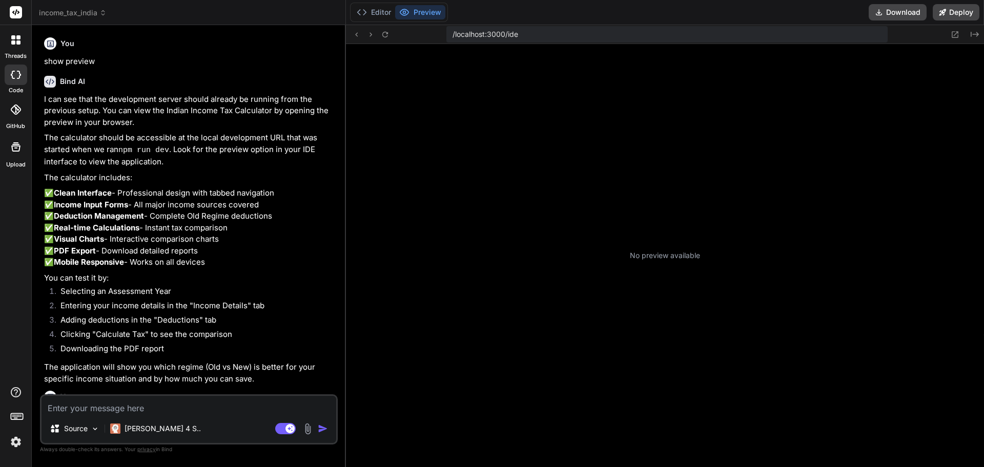
type textarea "x"
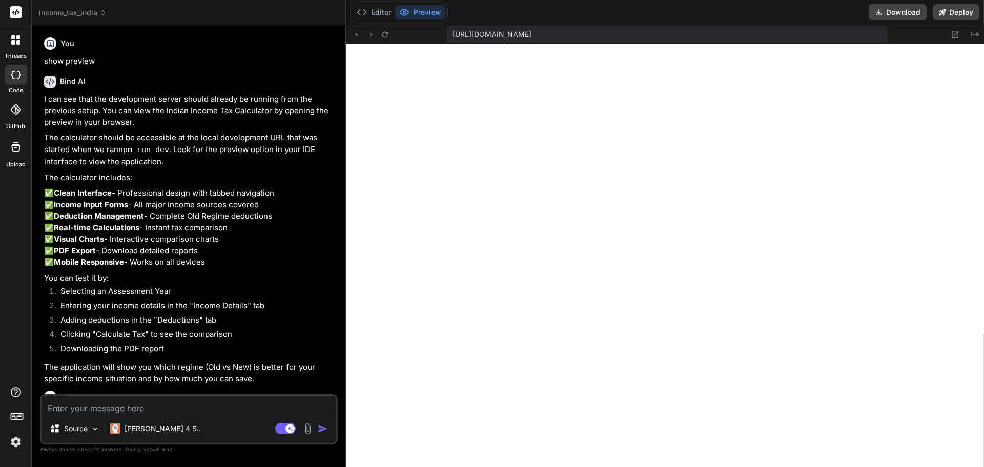
scroll to position [389, 0]
click at [387, 31] on icon at bounding box center [385, 34] width 9 height 9
click at [976, 35] on icon "Created with Pixso." at bounding box center [975, 34] width 8 height 8
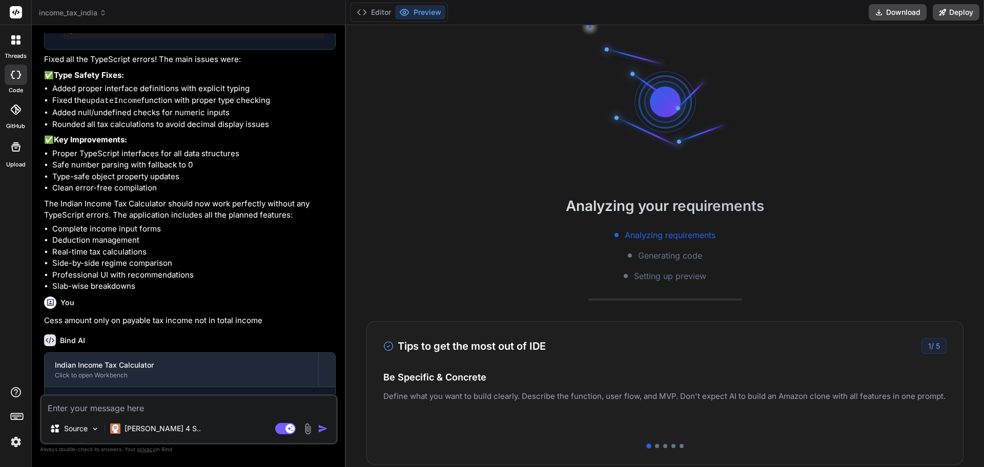
scroll to position [1358, 0]
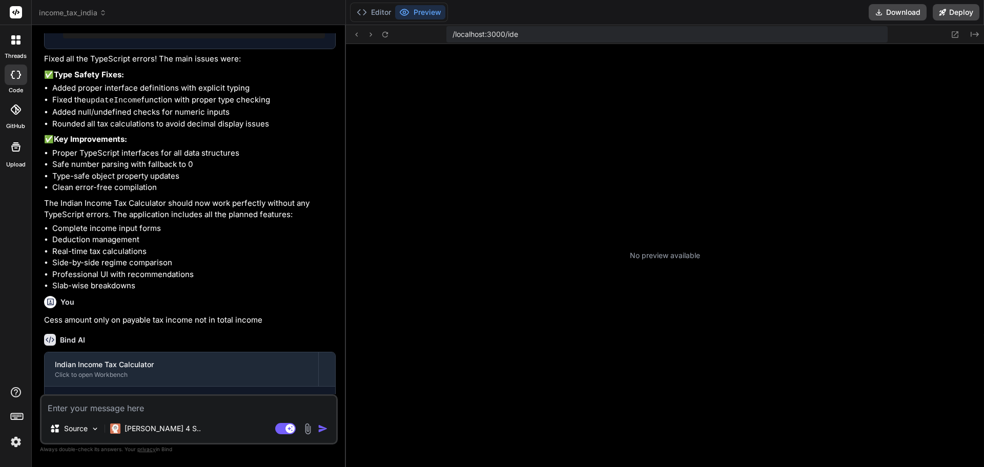
type textarea "x"
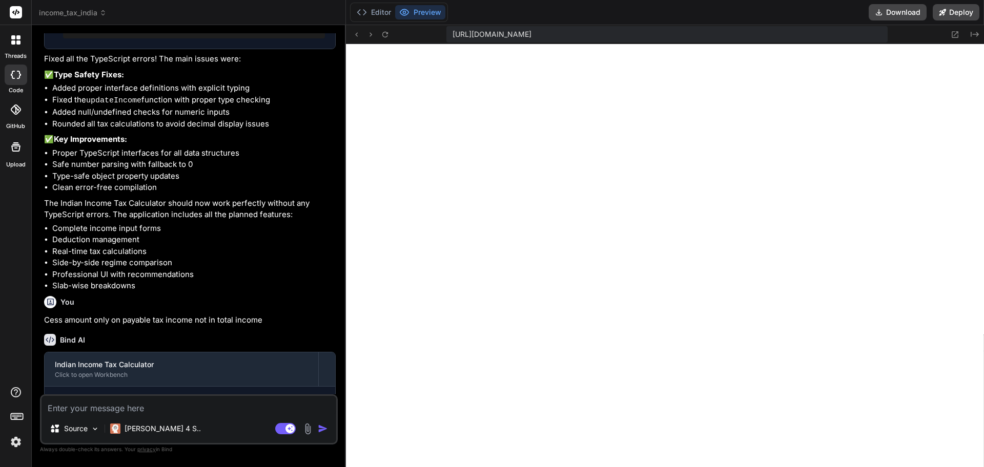
scroll to position [438, 0]
click at [384, 42] on div "https://u3uk0f35zsjjbn9cprh6fq9h0p4tm2-wnxx-ayim1rez--3000--96435430.local-corp…" at bounding box center [665, 34] width 638 height 19
click at [384, 38] on icon at bounding box center [385, 34] width 9 height 9
click at [96, 407] on textarea at bounding box center [189, 405] width 295 height 18
type textarea "n"
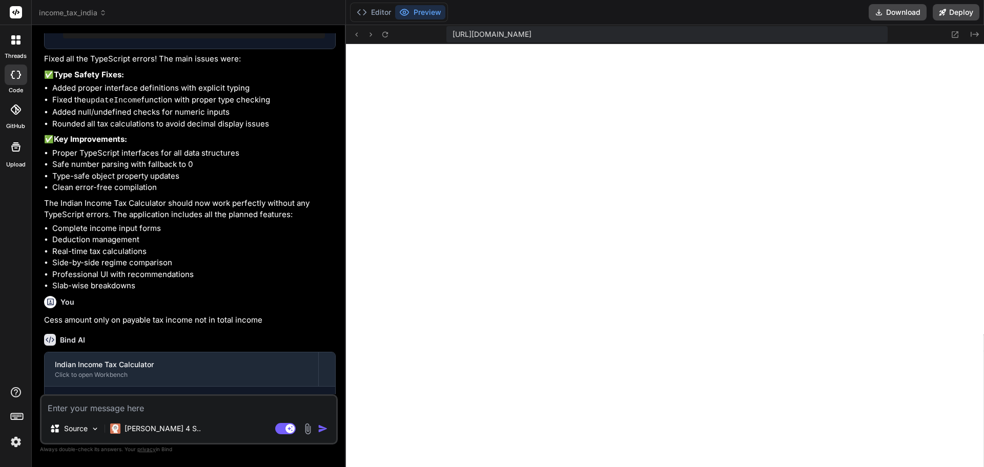
type textarea "x"
type textarea "no"
type textarea "x"
type textarea "not"
type textarea "x"
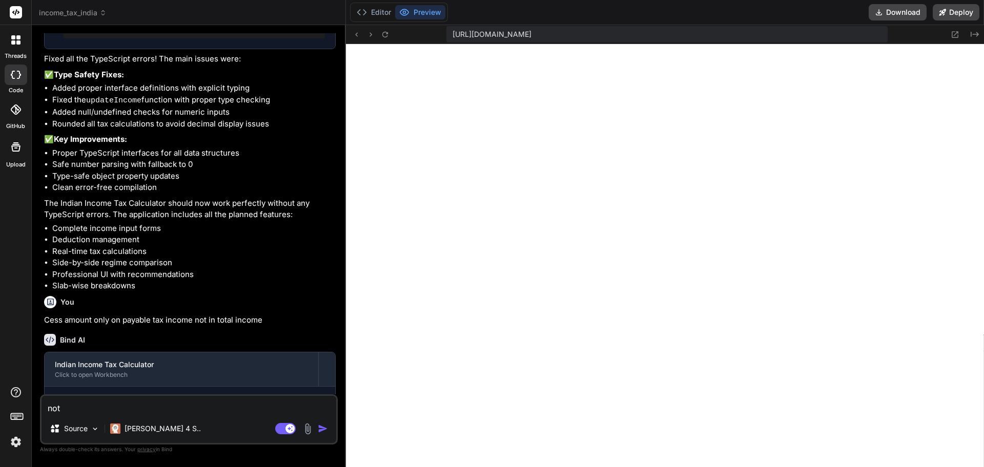
type textarea "not"
type textarea "x"
type textarea "not f"
type textarea "x"
type textarea "not fi"
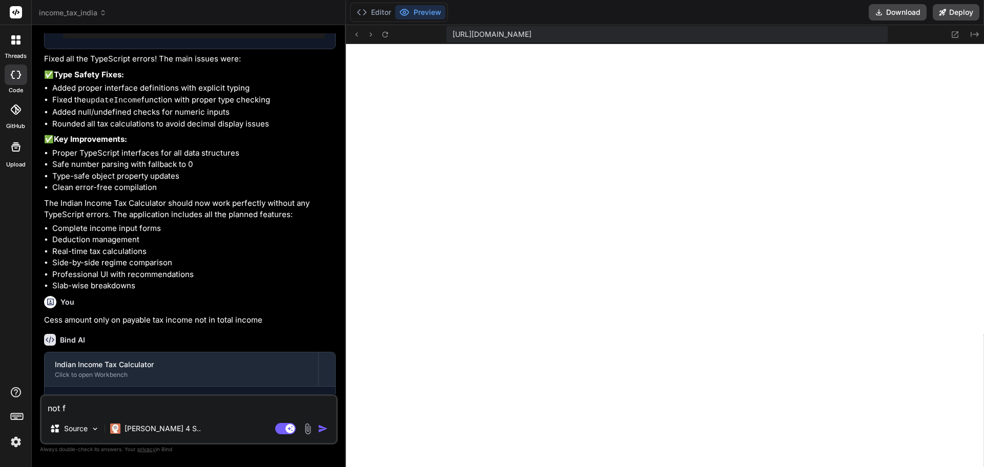
type textarea "x"
type textarea "not fix"
type textarea "x"
type textarea "not fix"
type textarea "x"
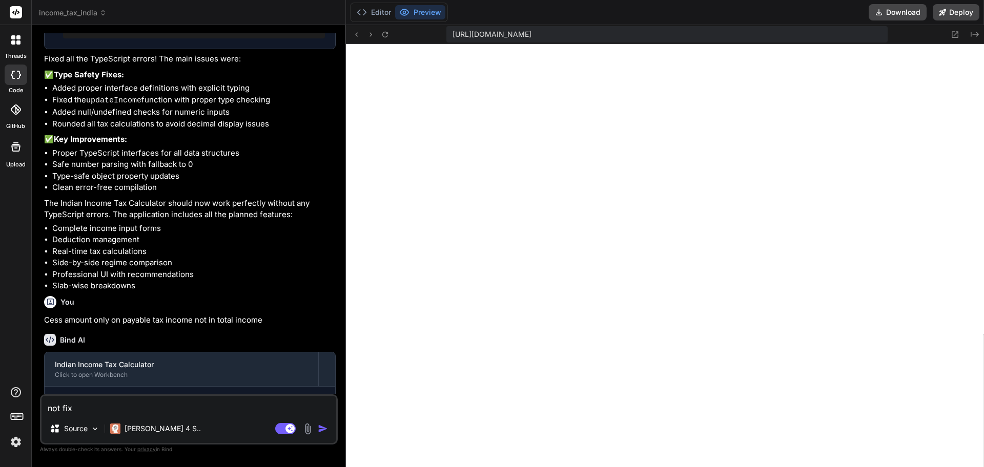
type textarea "not fix s"
type textarea "x"
type textarea "not fix st"
type textarea "x"
type textarea "not fix sti"
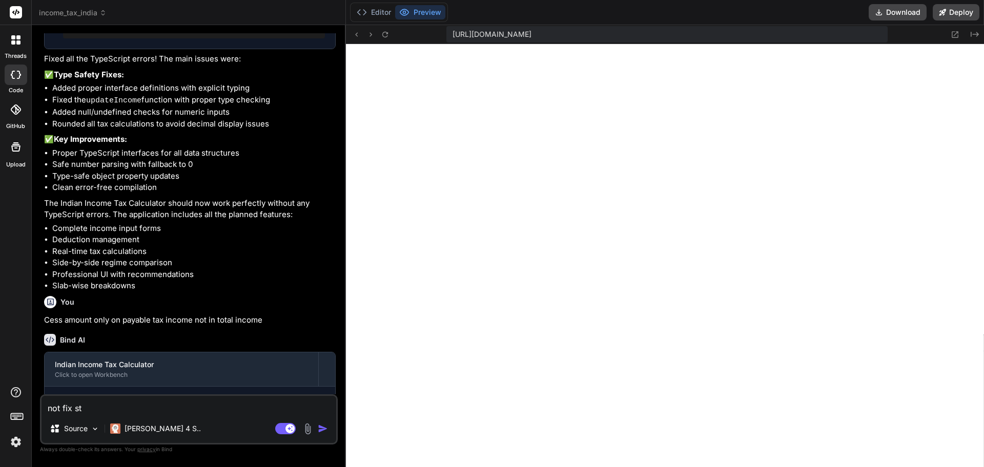
type textarea "x"
type textarea "not fix stil"
type textarea "x"
type textarea "not fix still"
type textarea "x"
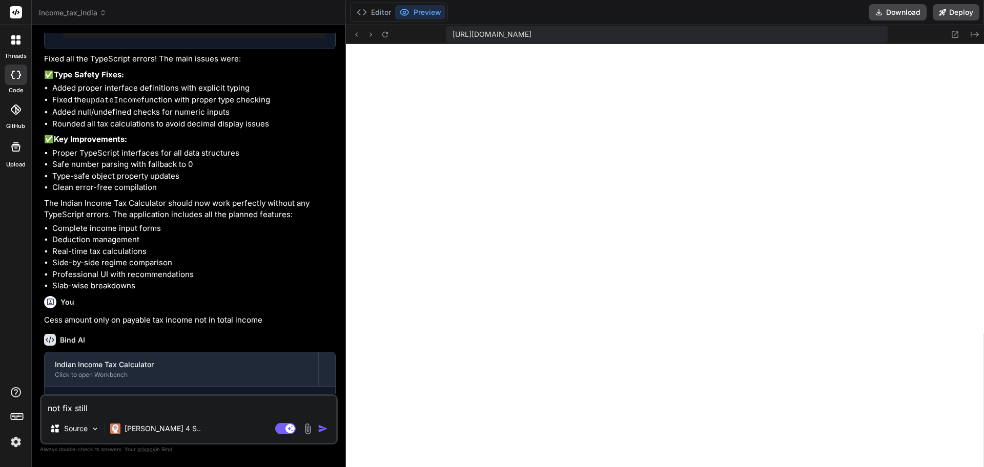
type textarea "not fix still"
type textarea "x"
type textarea "not fix still c"
type textarea "x"
type textarea "not fix still ce"
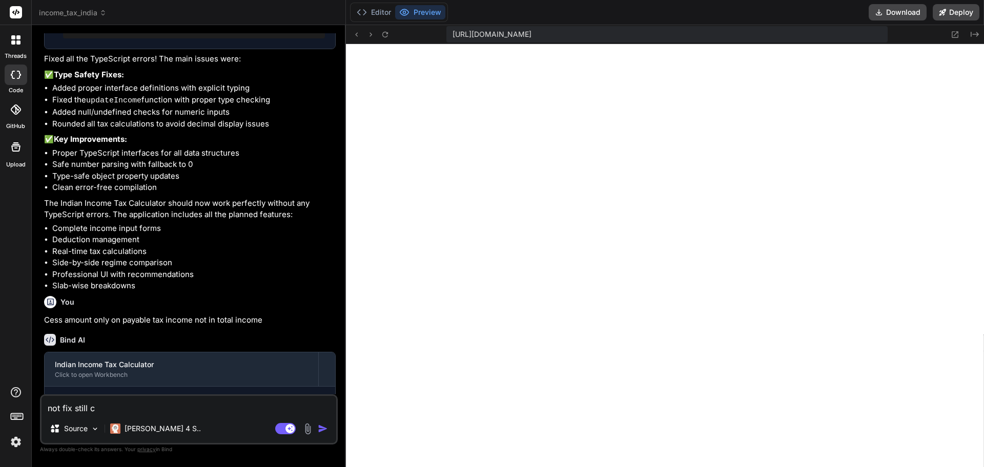
type textarea "x"
type textarea "not fix still cee"
type textarea "x"
type textarea "not fix still cees"
type textarea "x"
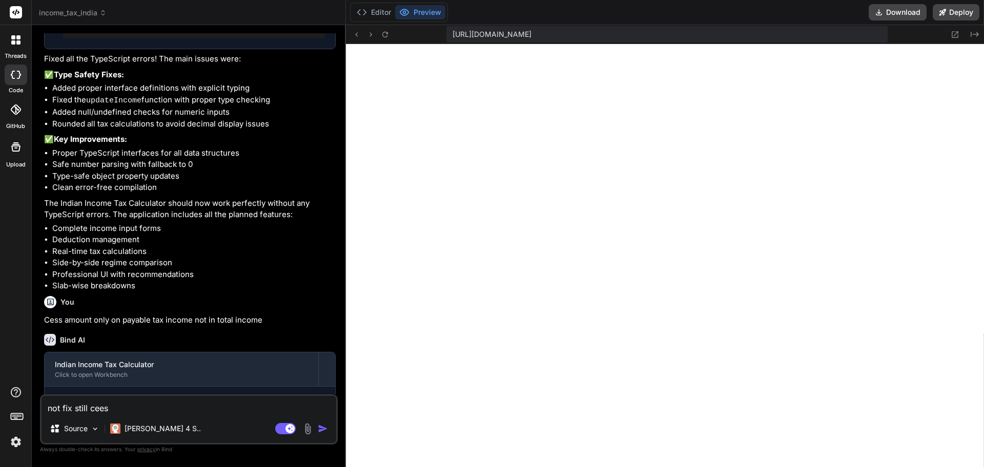
type textarea "not fix still cees"
type textarea "x"
type textarea "not fix still cees"
type textarea "x"
type textarea "not fix still cee"
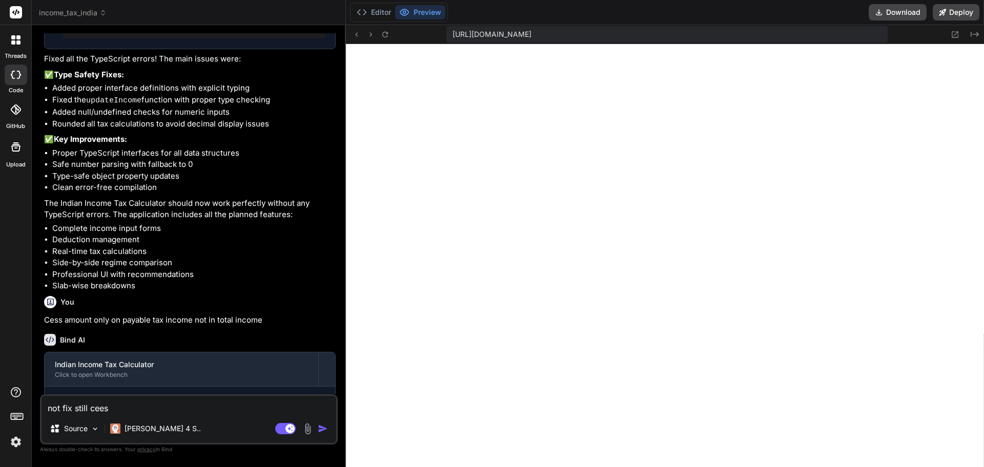
type textarea "x"
type textarea "not fix still ce"
type textarea "x"
type textarea "not fix still ces"
type textarea "x"
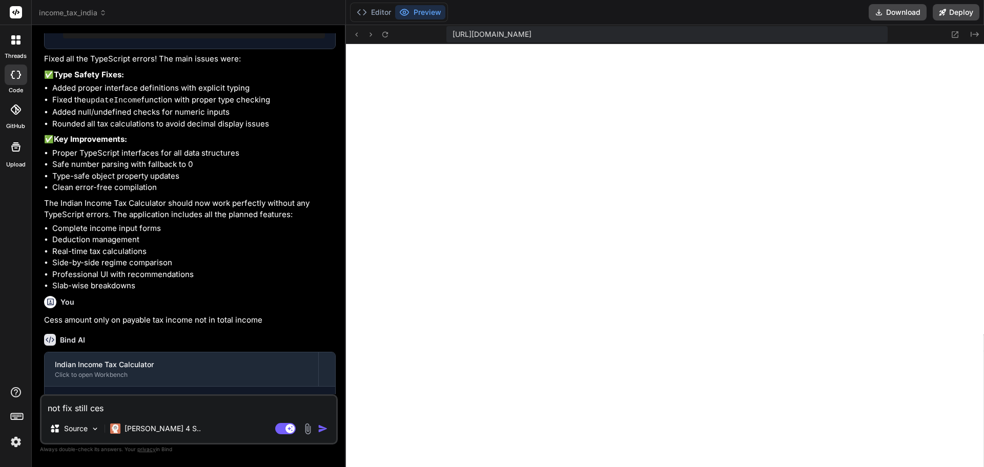
type textarea "not fix still cess"
type textarea "x"
type textarea "not fix still cess"
type textarea "x"
type textarea "not fix still cess c"
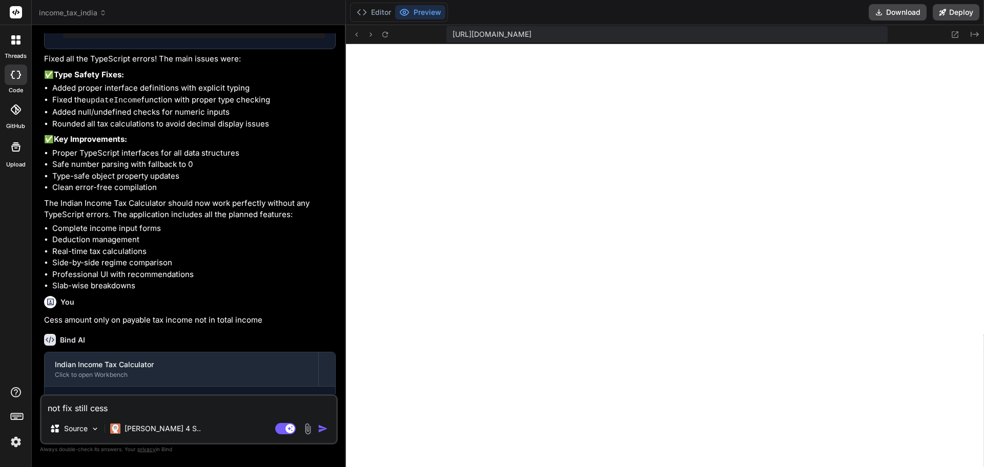
type textarea "x"
type textarea "not fix still cess cah"
type textarea "x"
type textarea "not fix still cess cahr"
type textarea "x"
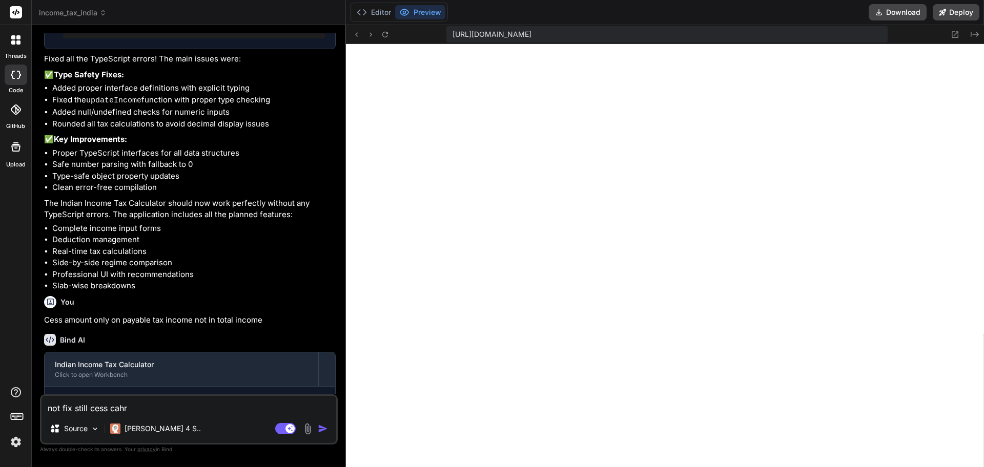
type textarea "not fix still cess cahrg"
type textarea "x"
type textarea "not fix still cess cahrgi"
type textarea "x"
type textarea "not fix still cess cahrgin"
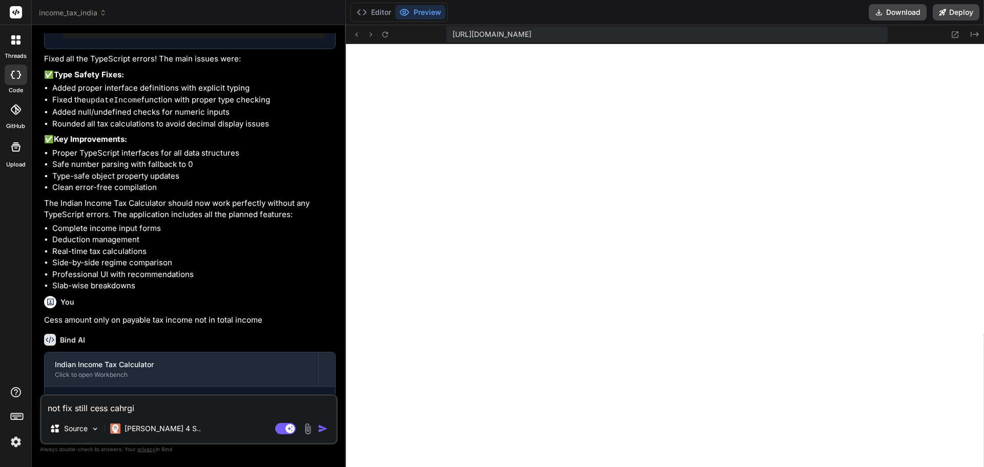
type textarea "x"
type textarea "not fix still cess cahrgin"
type textarea "x"
type textarea "not fix still cess cahrgin f"
type textarea "x"
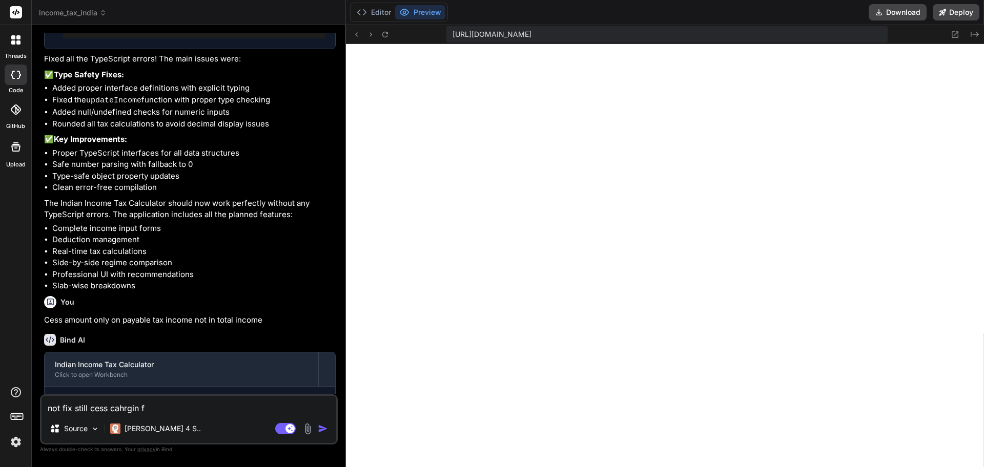
type textarea "not fix still cess cahrgin fo"
type textarea "x"
type textarea "not fix still cess cahrgin for"
type textarea "x"
type textarea "not fix still cess cahrgin for"
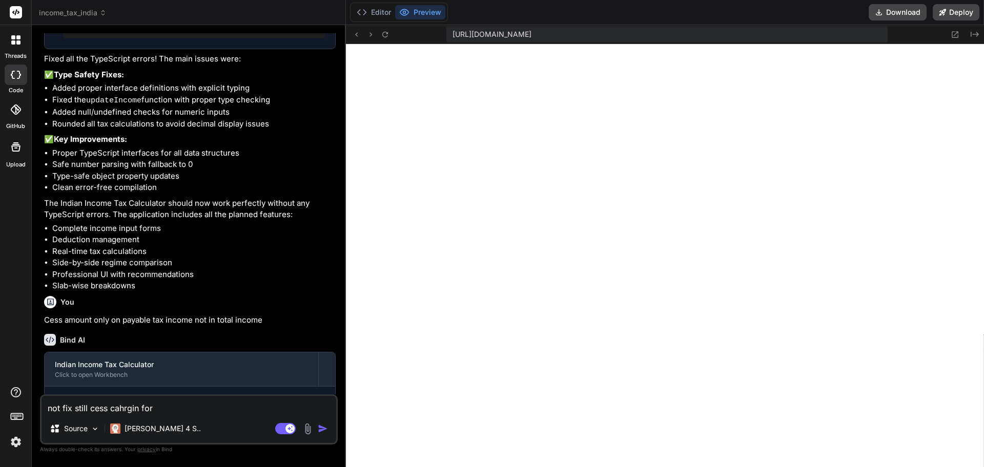
type textarea "x"
type textarea "not fix still cess cahrgin for f"
type textarea "x"
type textarea "not fix still cess cahrgin for fu"
type textarea "x"
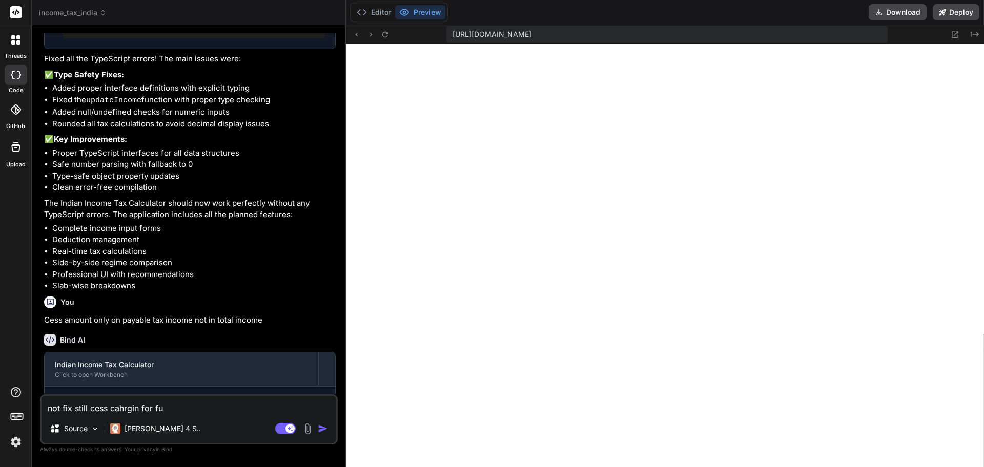
type textarea "not fix still cess cahrgin for ful"
type textarea "x"
type textarea "not fix still cess cahrgin for full"
type textarea "x"
type textarea "not fix still cess cahrgin for full"
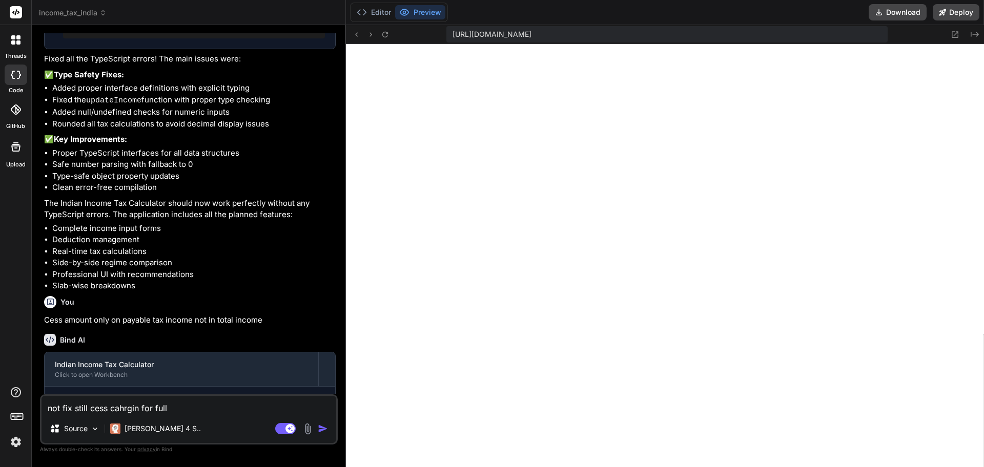
type textarea "x"
type textarea "not fix still cess cahrgin for full m"
type textarea "x"
type textarea "not fix still cess cahrgin for full"
type textarea "x"
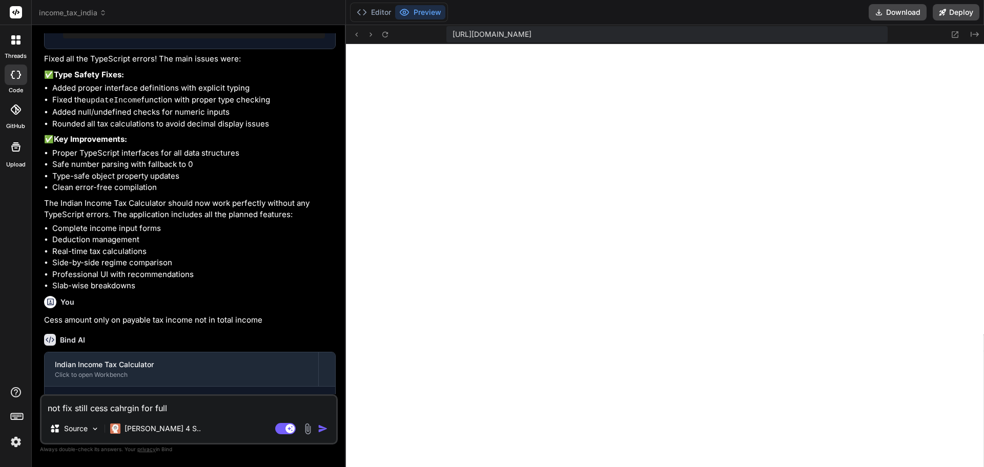
type textarea "not fix still cess cahrgin for full a"
type textarea "x"
type textarea "not fix still cess cahrgin for full am"
type textarea "x"
type textarea "not fix still cess cahrgin for full amo"
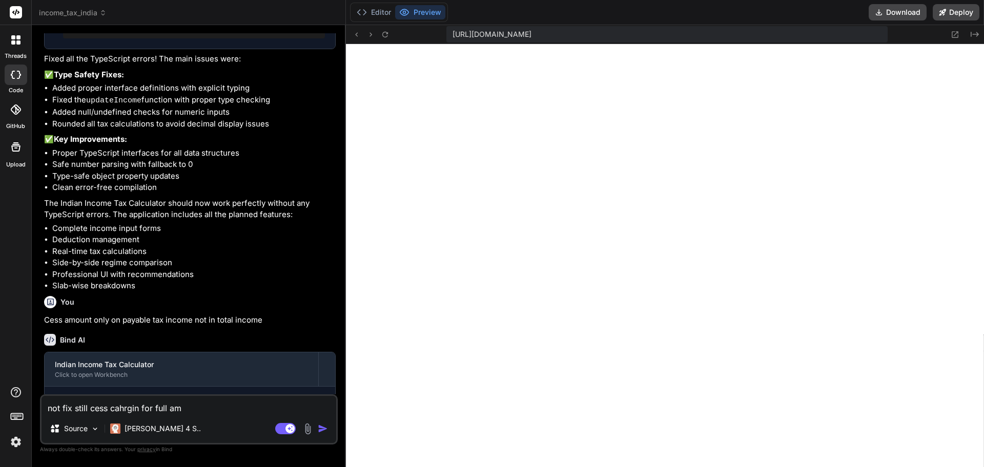
type textarea "x"
type textarea "not fix still cess cahrgin for full amou"
type textarea "x"
type textarea "not fix still cess cahrgin for full amoun"
type textarea "x"
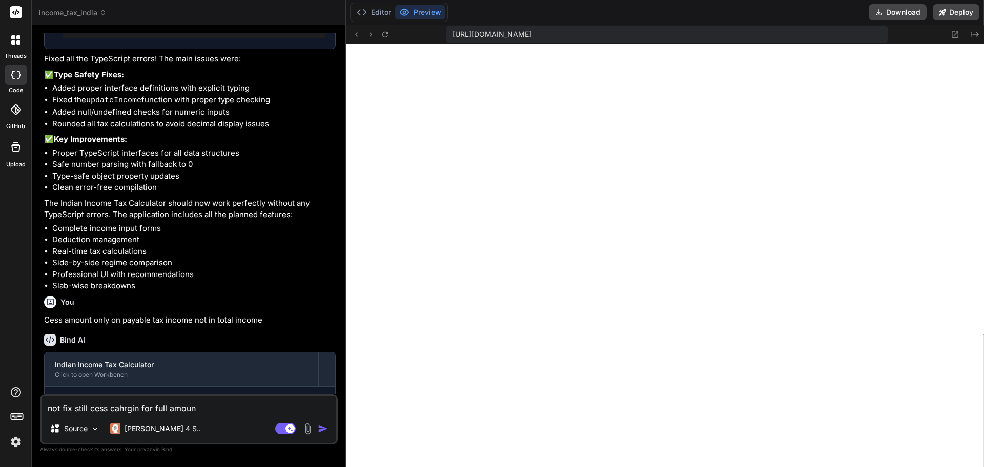
type textarea "not fix still cess cahrgin for full amount"
type textarea "x"
click at [116, 410] on textarea "not fix still cess cahrgin for full amount" at bounding box center [189, 405] width 295 height 18
type textarea "not fix still cess chahrgin for full amount"
type textarea "x"
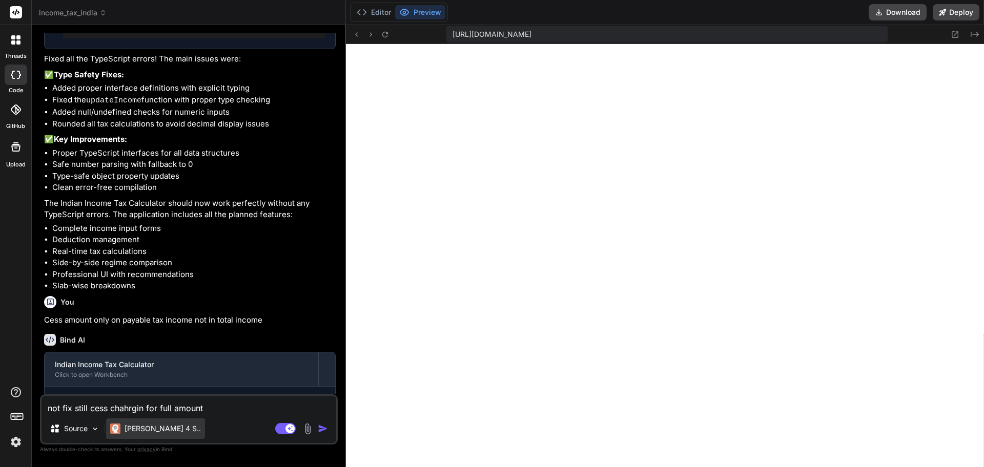
type textarea "not fix still cess chargin for full amount"
type textarea "x"
click at [198, 409] on textarea "not fix still cess chargin for full amount" at bounding box center [189, 405] width 295 height 18
type textarea "not fixe still cess chargin for full amount"
type textarea "x"
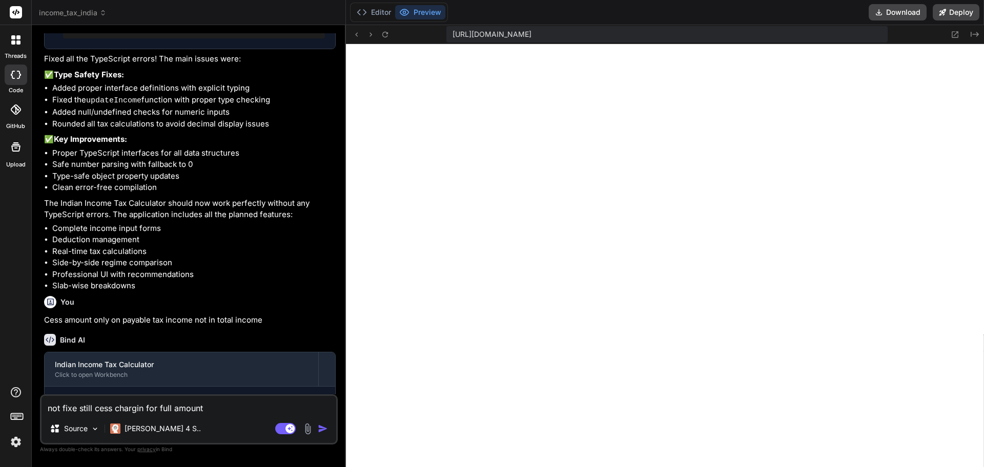
type textarea "not fixed still cess chargin for full amount"
type textarea "x"
type textarea "not fixed still cess chargin for full amount"
click at [326, 430] on img "button" at bounding box center [323, 429] width 10 height 10
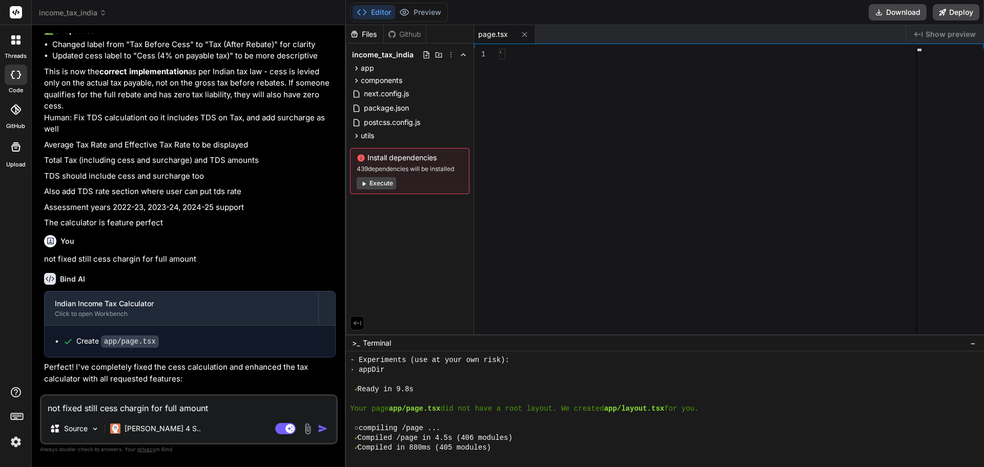
scroll to position [448, 0]
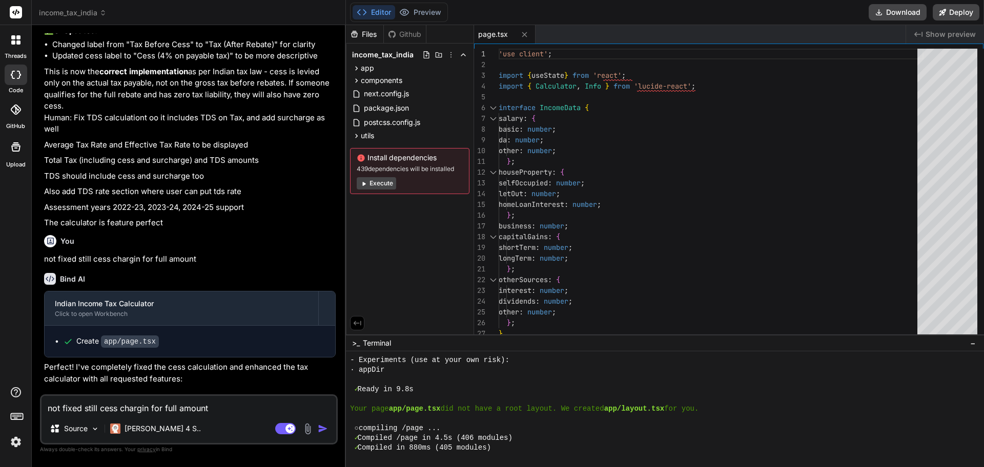
type textarea "x"
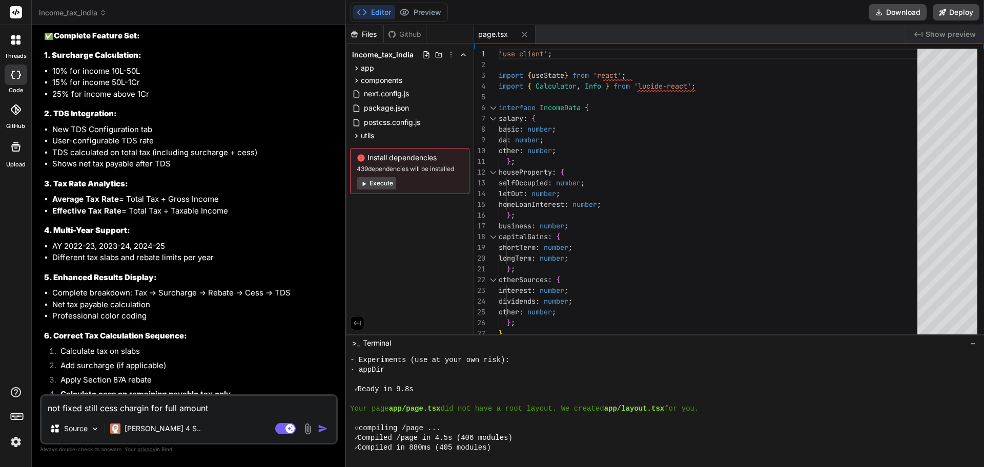
scroll to position [2486, 0]
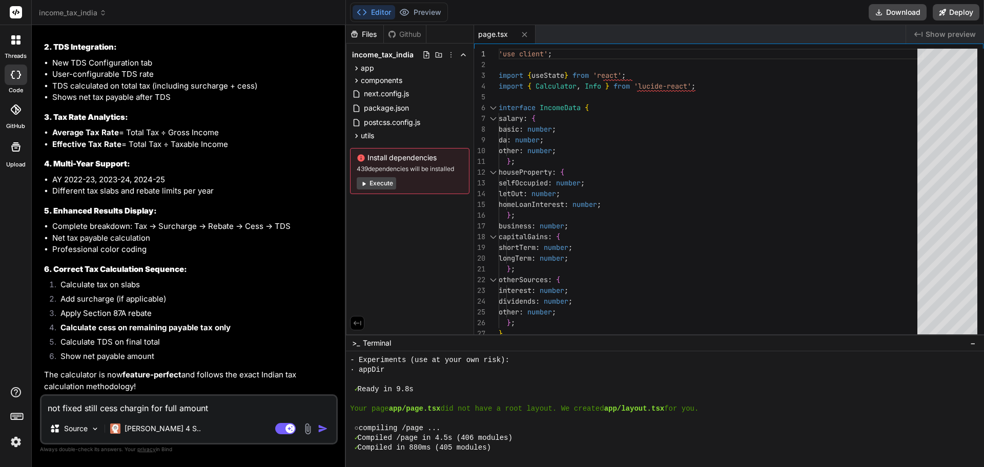
click at [959, 34] on span "Show preview" at bounding box center [951, 34] width 50 height 10
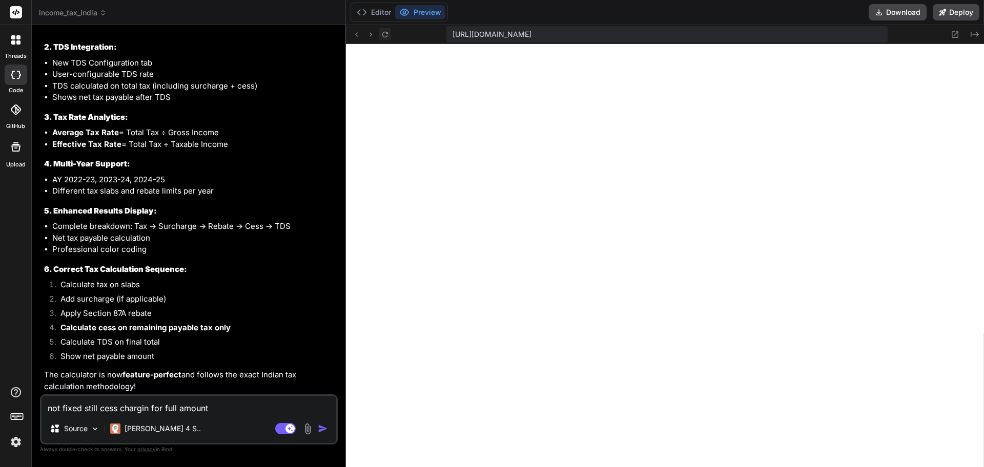
click at [387, 34] on icon at bounding box center [385, 34] width 6 height 6
click at [380, 11] on button "Editor" at bounding box center [374, 12] width 43 height 14
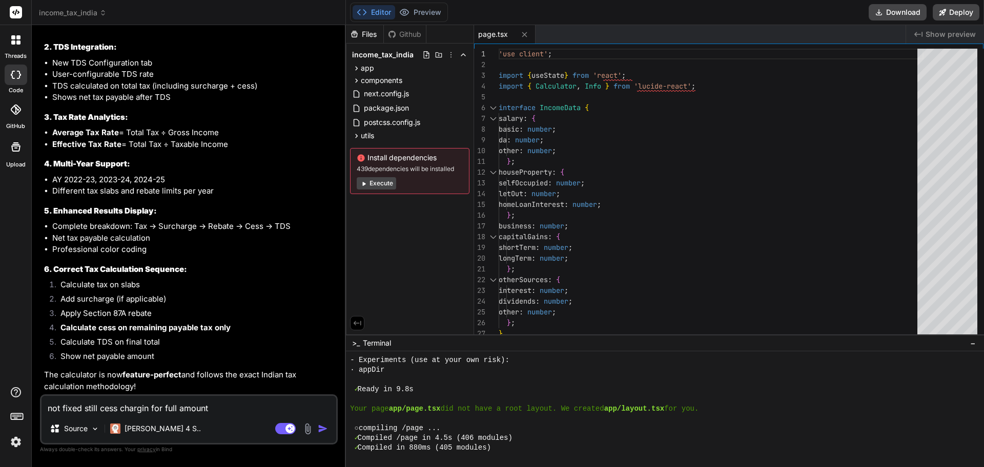
click at [121, 401] on textarea "not fixed still cess chargin for full amount" at bounding box center [189, 405] width 295 height 18
click at [941, 33] on span "Show preview" at bounding box center [951, 34] width 50 height 10
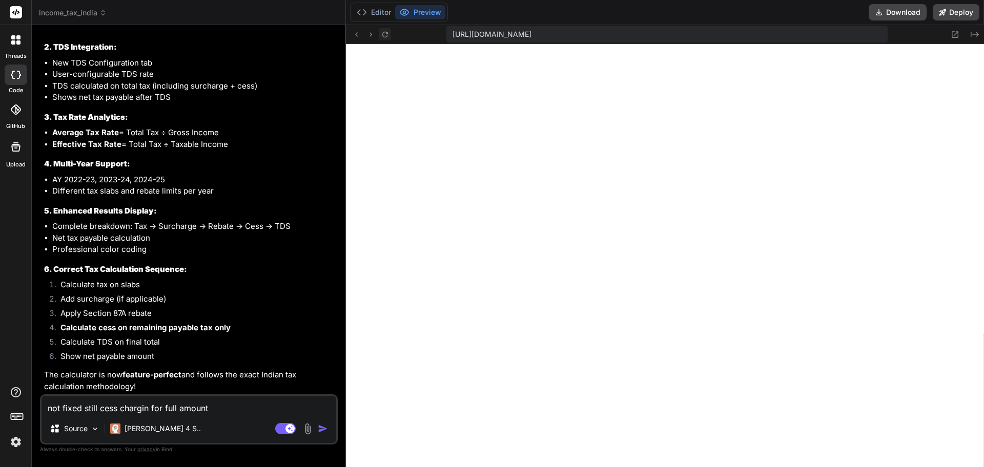
click at [381, 36] on icon at bounding box center [385, 34] width 9 height 9
click at [237, 410] on textarea "not fixed still cess chargin for full amount" at bounding box center [189, 405] width 295 height 18
type textarea "c"
type textarea "x"
type textarea "cs"
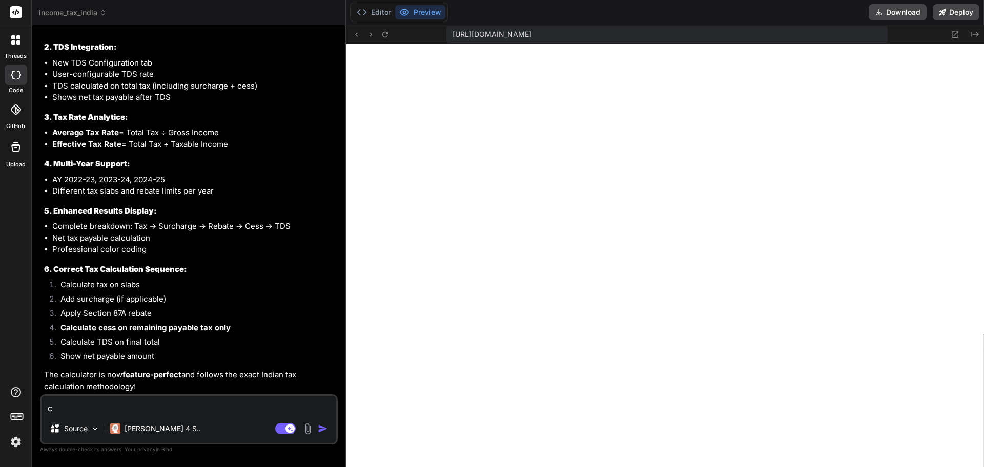
type textarea "x"
type textarea "css"
type textarea "x"
type textarea "css"
type textarea "x"
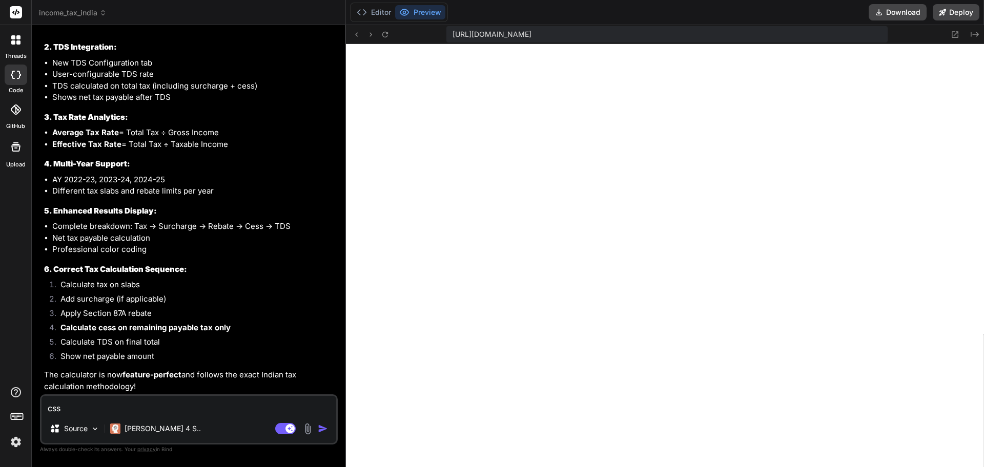
type textarea "css b"
type textarea "x"
type textarea "css br"
type textarea "x"
type textarea "css bro"
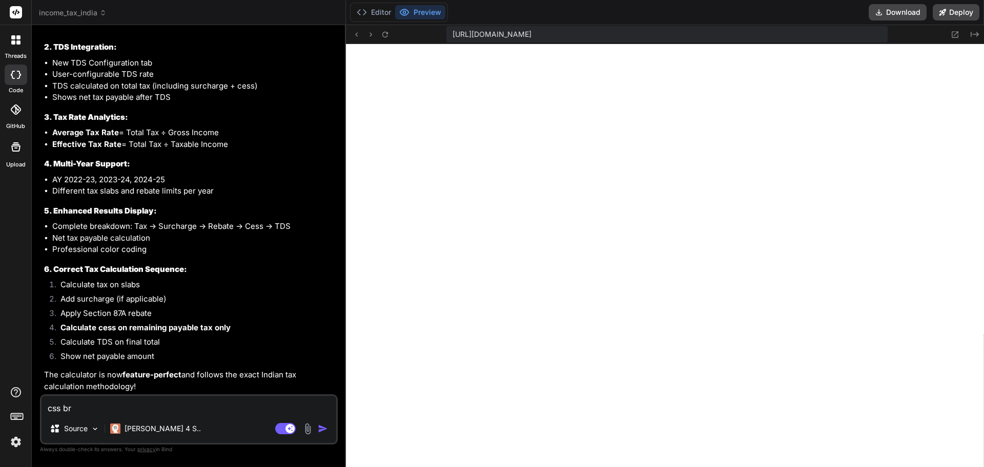
type textarea "x"
type textarea "css brok"
type textarea "x"
type textarea "css broke"
type textarea "x"
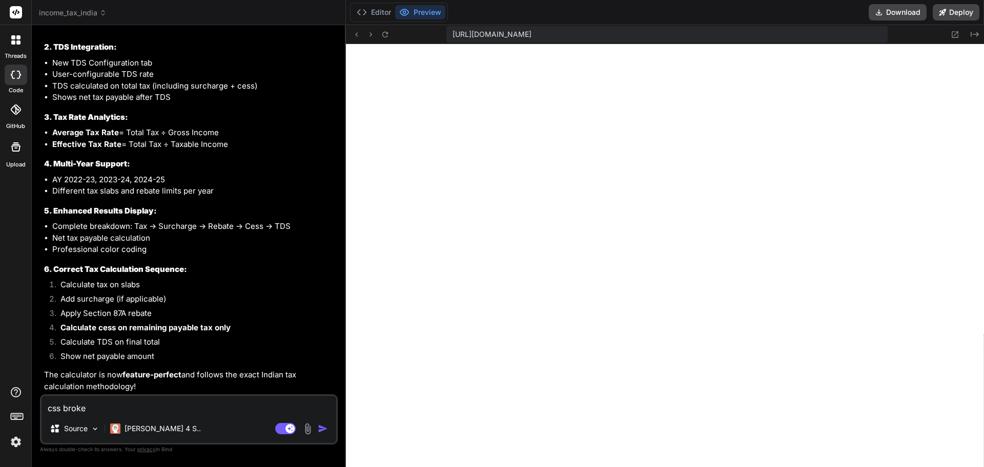
type textarea "css broken"
type textarea "x"
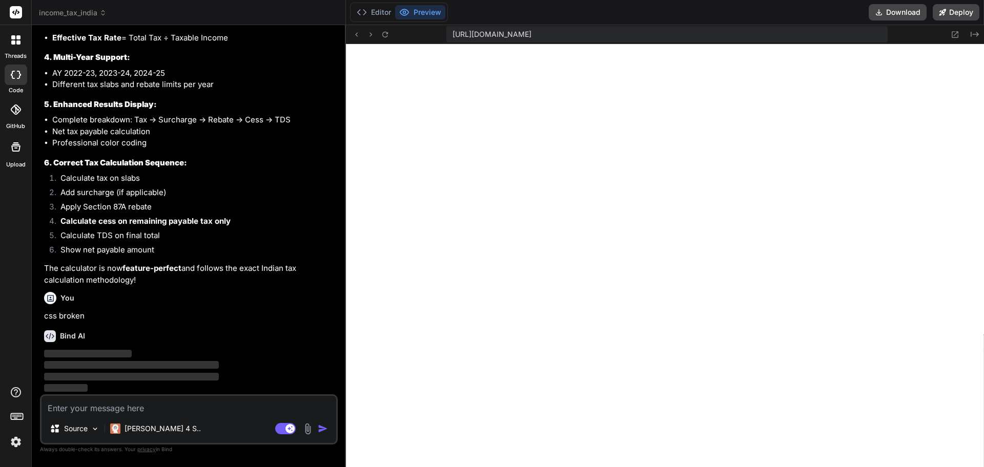
scroll to position [2593, 0]
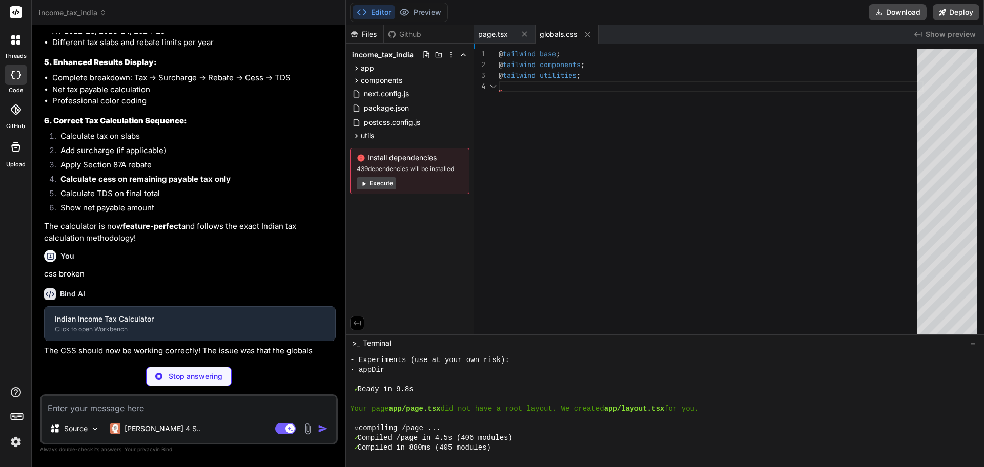
type textarea "x"
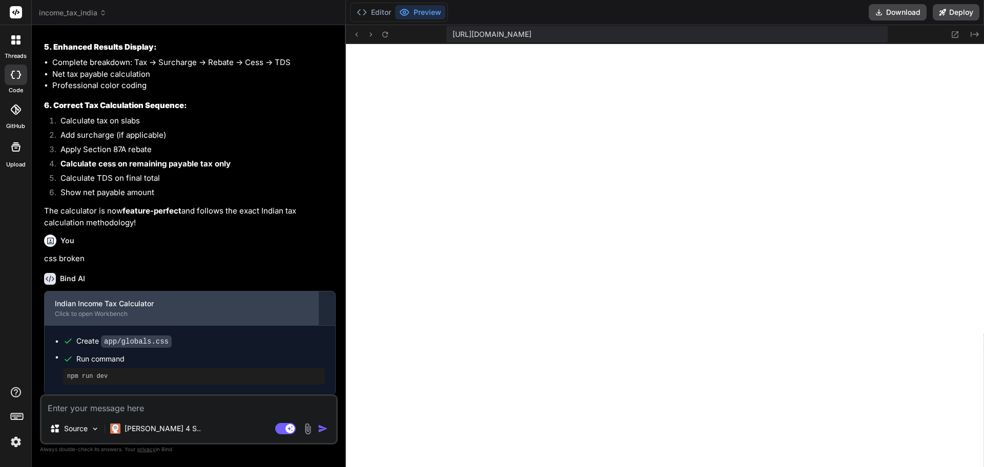
scroll to position [2703, 0]
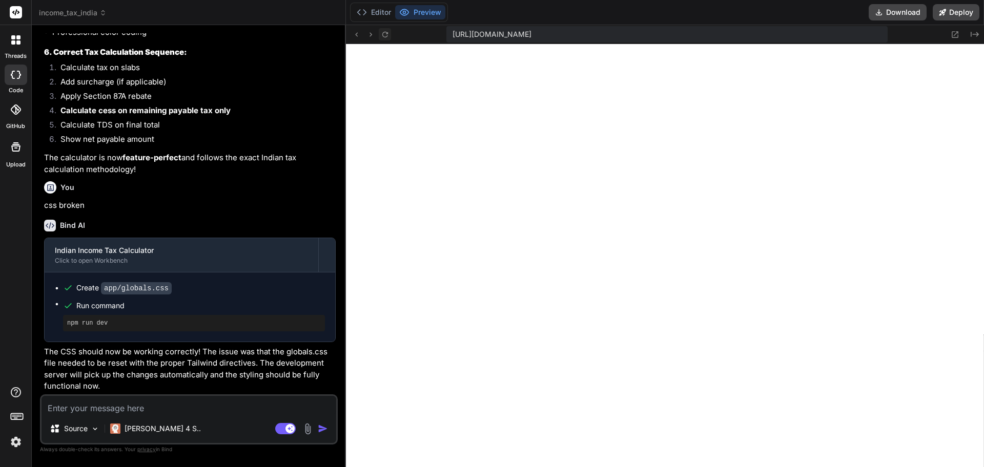
click at [386, 35] on icon at bounding box center [385, 34] width 9 height 9
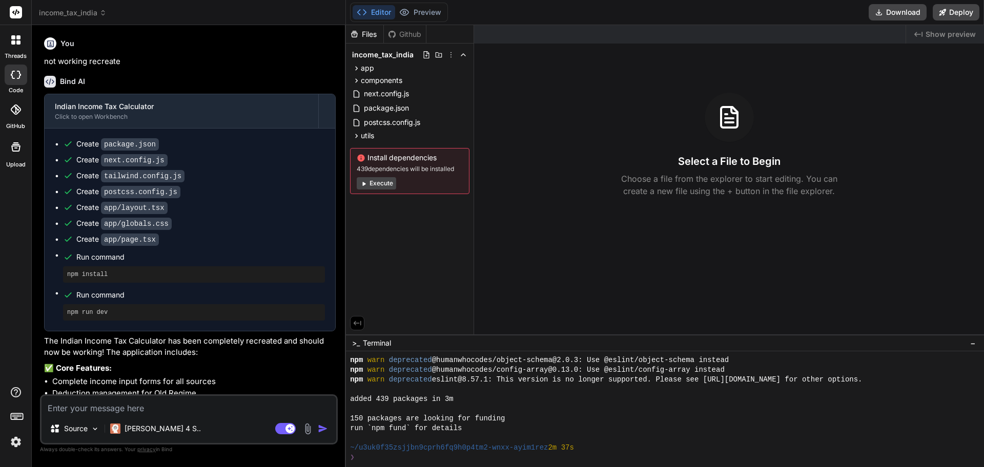
scroll to position [117, 0]
click at [947, 38] on span "Show preview" at bounding box center [951, 34] width 50 height 10
click at [664, 399] on div "added 439 packages in 3m" at bounding box center [660, 400] width 620 height 10
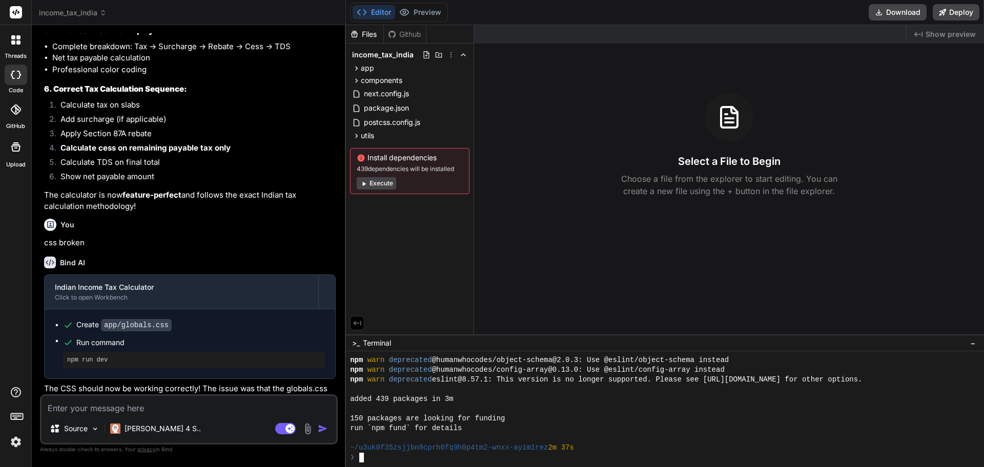
scroll to position [1943, 0]
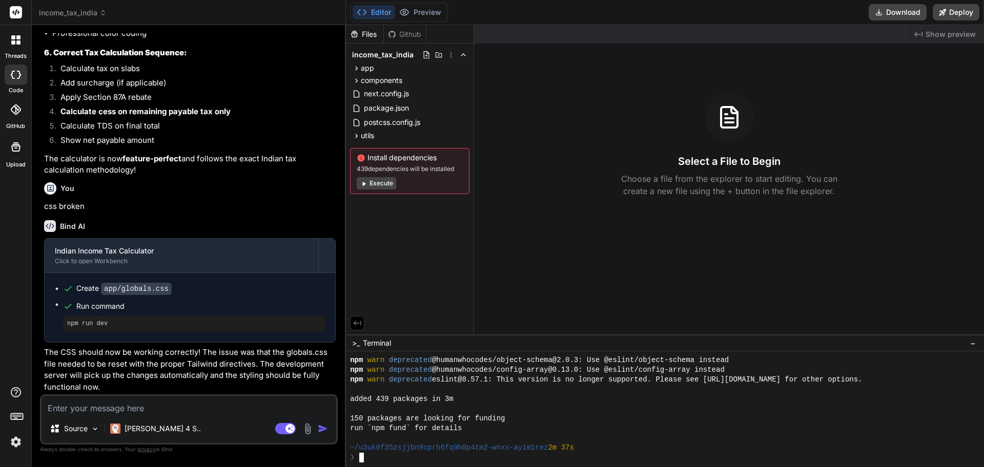
click at [957, 34] on span "Show preview" at bounding box center [951, 34] width 50 height 10
click at [375, 181] on button "Execute" at bounding box center [376, 183] width 39 height 12
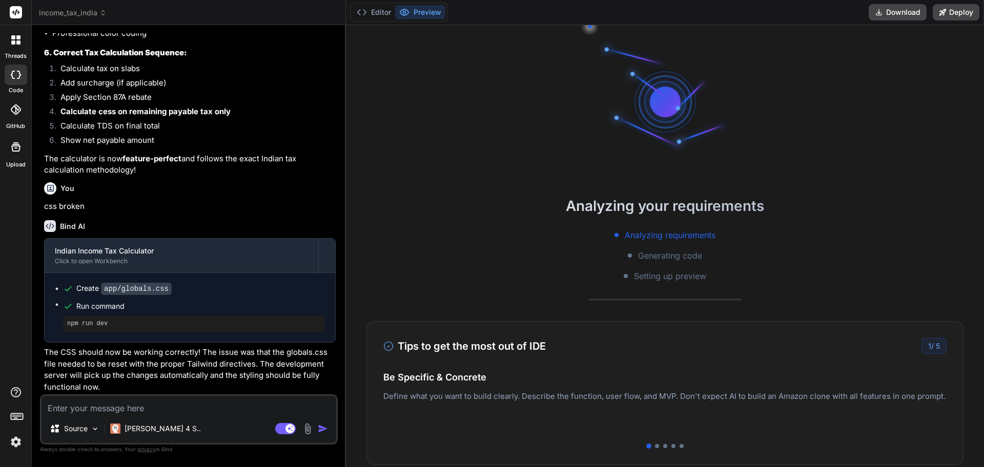
scroll to position [127, 0]
type textarea "x"
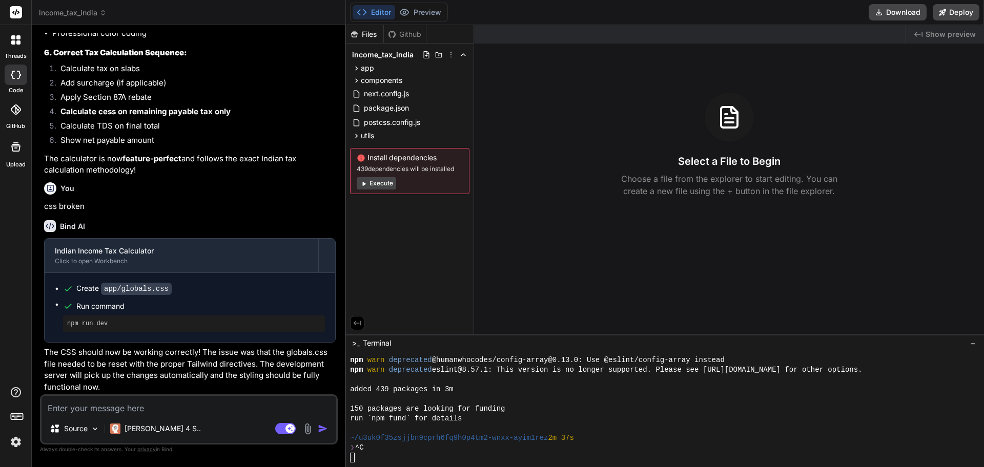
click at [952, 28] on div "Created with Pixso. Show preview" at bounding box center [945, 34] width 78 height 18
click at [948, 35] on span "Show preview" at bounding box center [951, 34] width 50 height 10
click at [522, 415] on div "run `npm fund` for details" at bounding box center [660, 419] width 620 height 10
click at [436, 445] on div "❯ ^C" at bounding box center [660, 448] width 620 height 10
click at [372, 181] on button "Execute" at bounding box center [376, 183] width 39 height 12
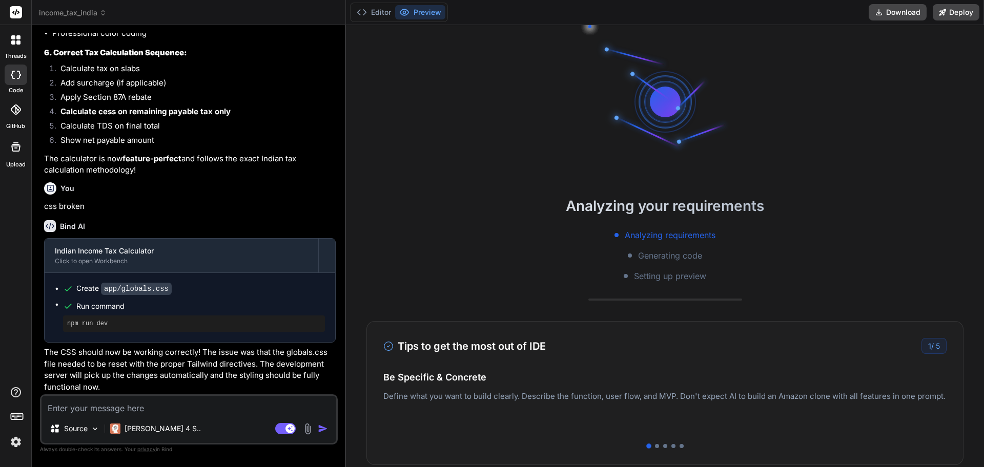
scroll to position [136, 0]
type textarea "x"
